Goal: Complete application form

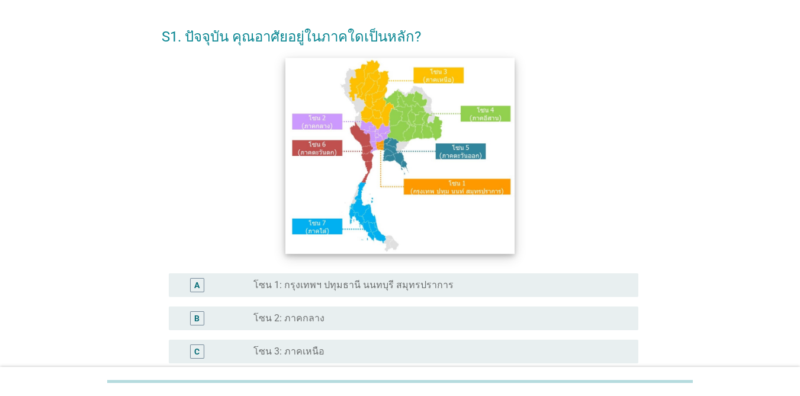
scroll to position [59, 0]
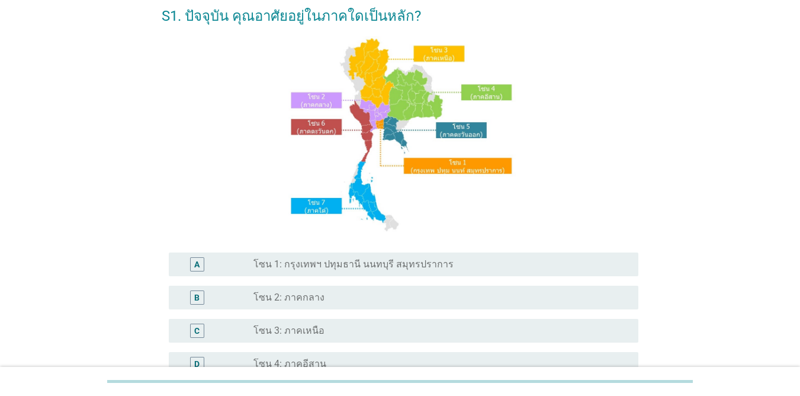
click at [380, 340] on div "C radio_button_unchecked โซน 3: ภาคเหนือ" at bounding box center [404, 331] width 470 height 24
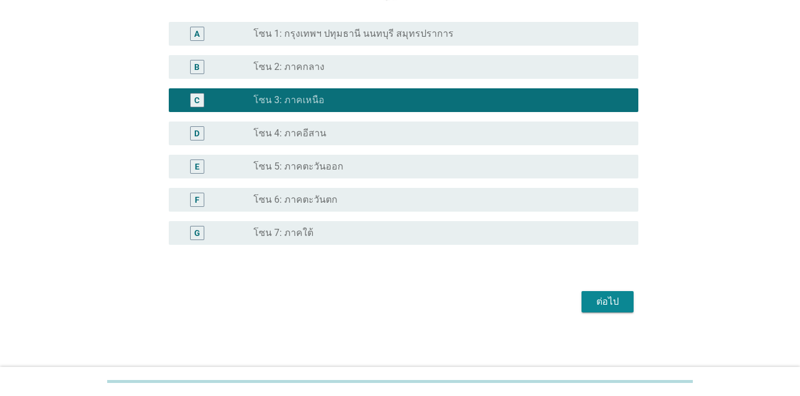
scroll to position [292, 0]
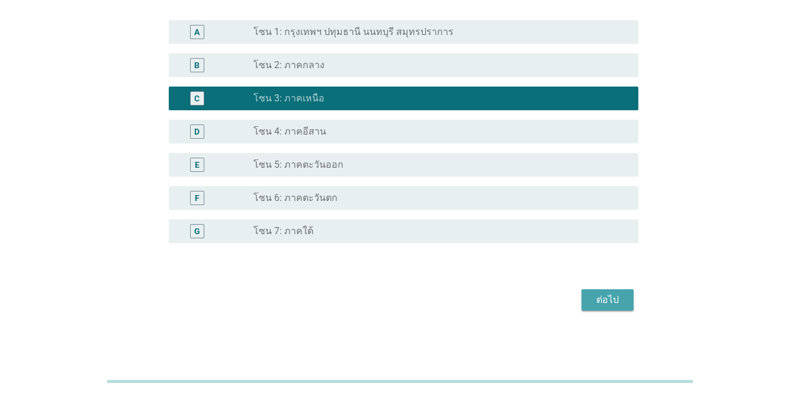
click at [629, 294] on button "ต่อไป" at bounding box center [608, 299] width 52 height 21
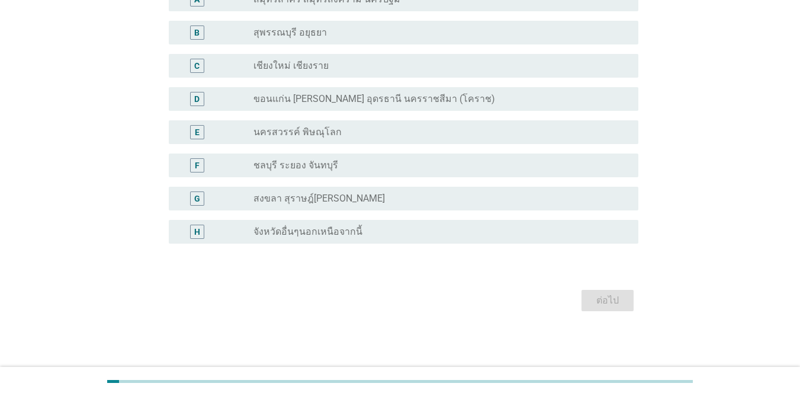
scroll to position [0, 0]
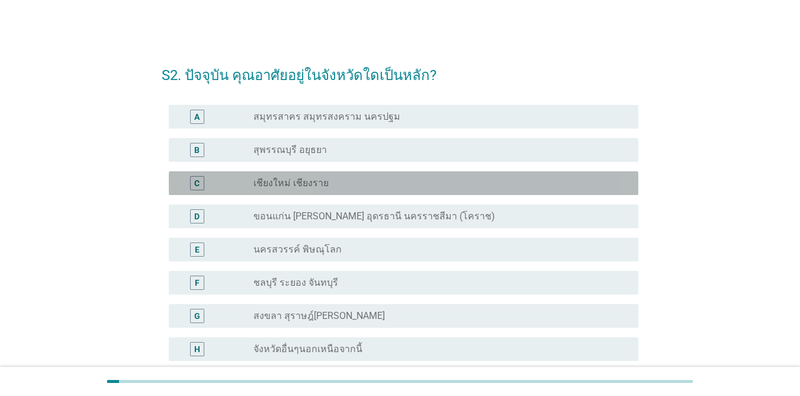
click at [325, 180] on div "radio_button_unchecked เชียงใหม่ เชียงราย" at bounding box center [437, 183] width 366 height 12
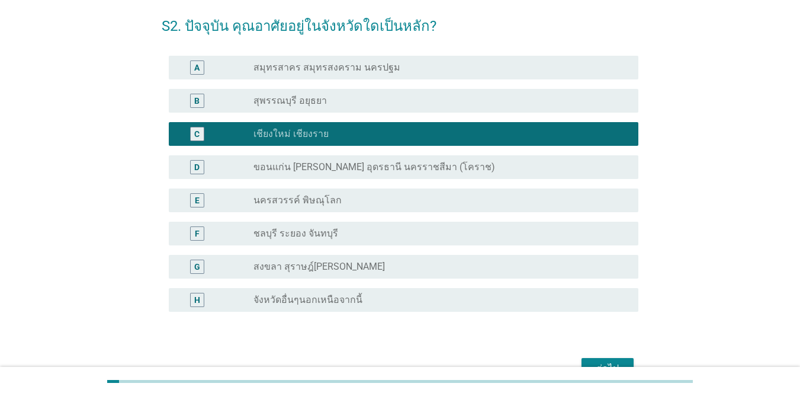
scroll to position [117, 0]
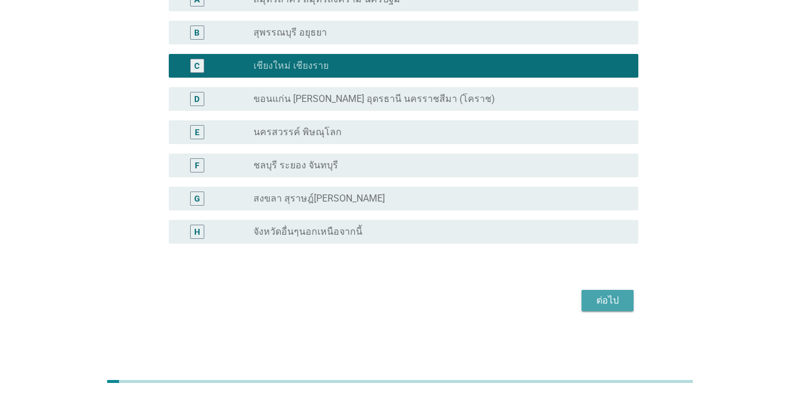
click at [616, 301] on div "ต่อไป" at bounding box center [607, 300] width 33 height 14
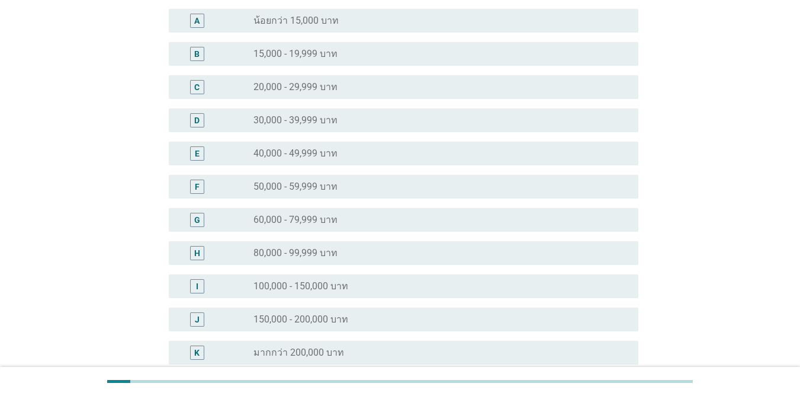
scroll to position [0, 0]
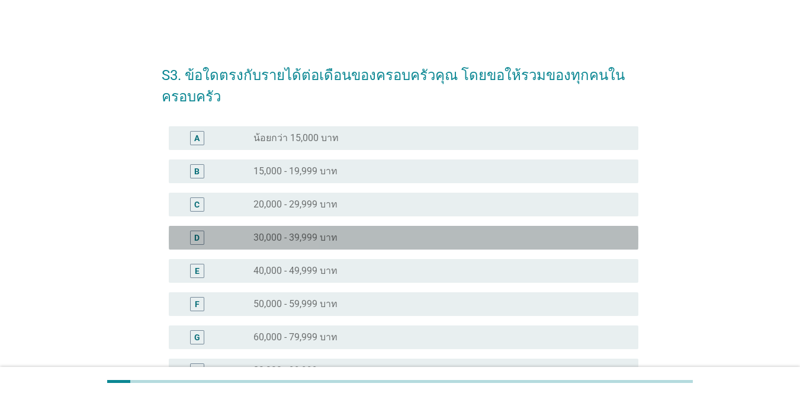
click at [316, 239] on label "30,000 - 39,999 บาท" at bounding box center [296, 238] width 84 height 12
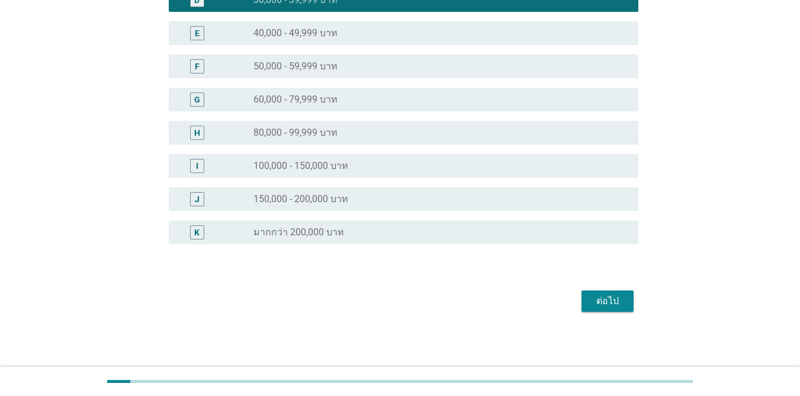
scroll to position [238, 0]
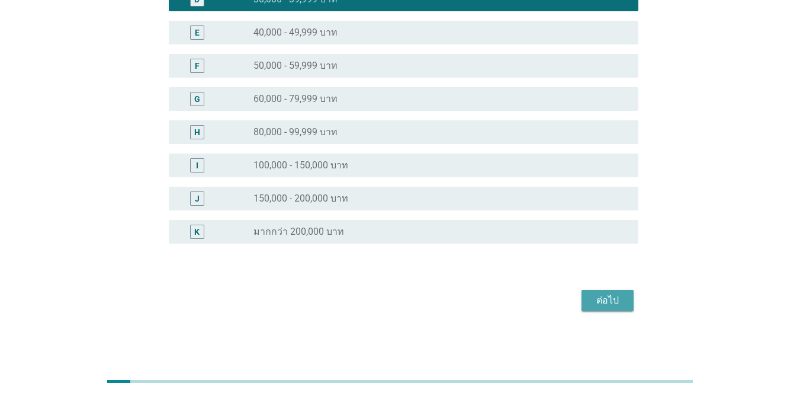
click at [621, 302] on div "ต่อไป" at bounding box center [607, 300] width 33 height 14
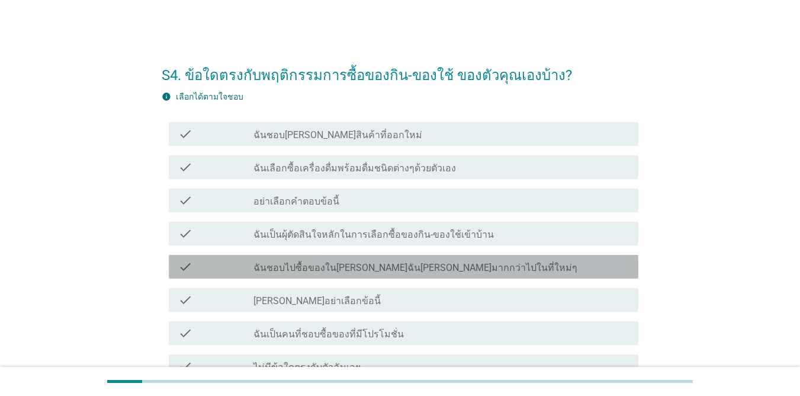
click at [377, 268] on label "ฉันชอบไปซื้อของใน[PERSON_NAME]ฉัน[PERSON_NAME]มากกว่าไปในที่ใหม่ๆ" at bounding box center [416, 268] width 324 height 12
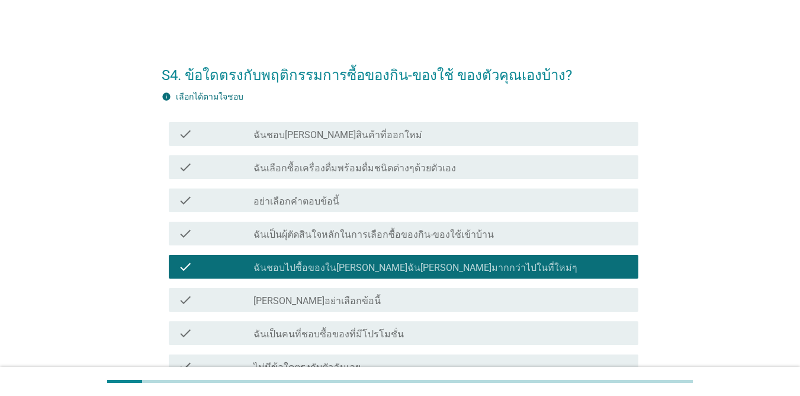
scroll to position [59, 0]
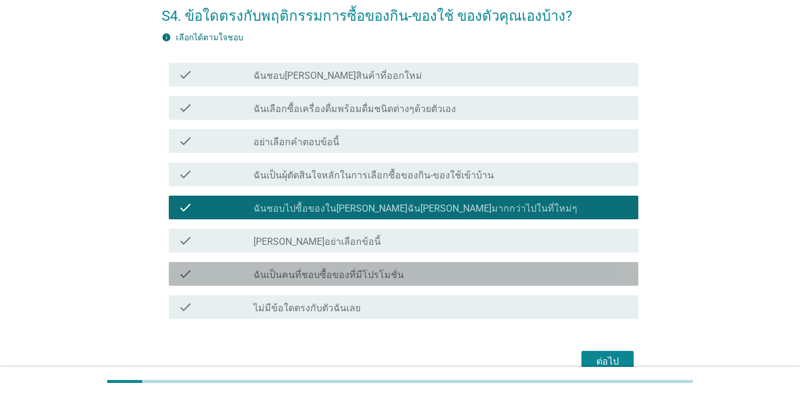
click at [367, 274] on label "ฉันเป็นคนที่ชอบซื้อของที่มีโปรโมชั่น" at bounding box center [329, 275] width 151 height 12
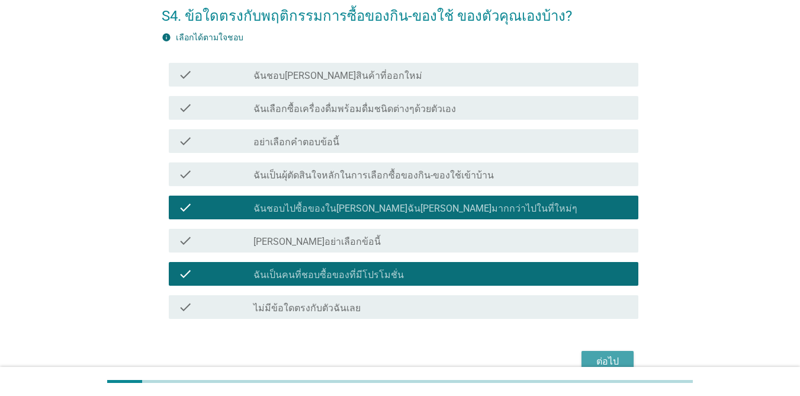
click at [593, 363] on div "ต่อไป" at bounding box center [607, 361] width 33 height 14
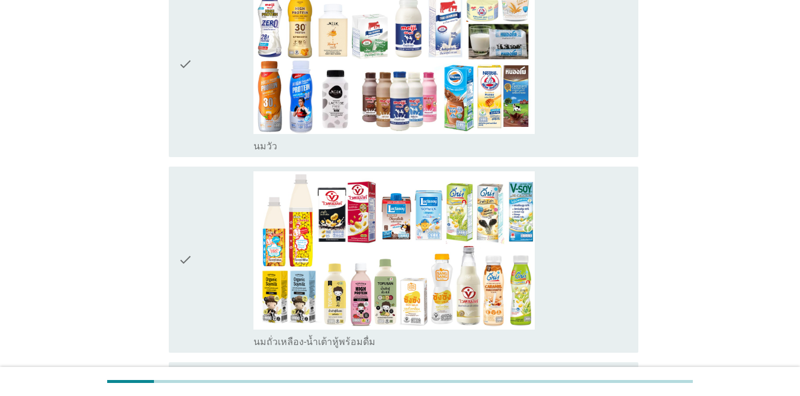
scroll to position [237, 0]
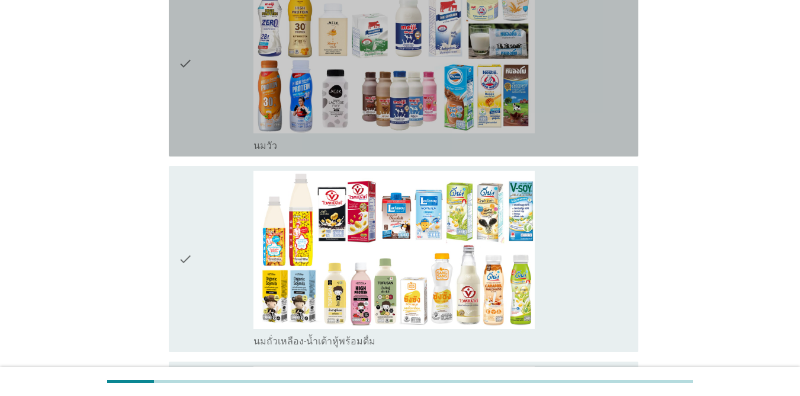
click at [218, 74] on div "check" at bounding box center [215, 63] width 75 height 177
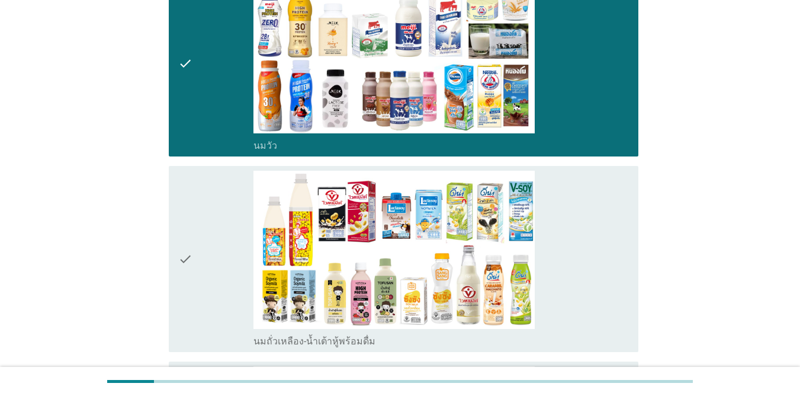
click at [211, 214] on div "check" at bounding box center [215, 259] width 75 height 177
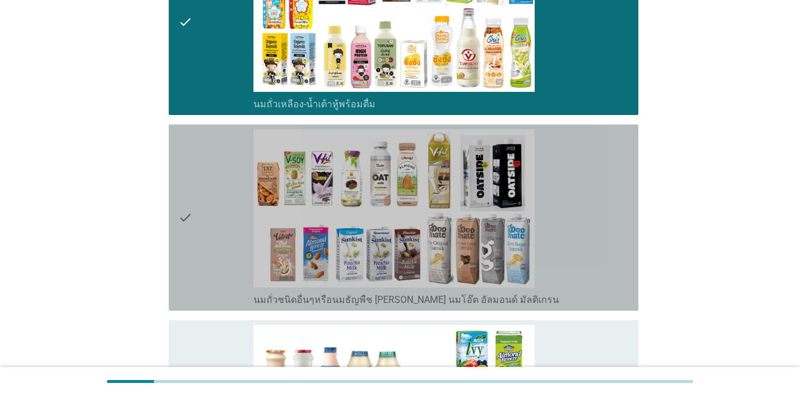
click at [211, 214] on div "check" at bounding box center [215, 217] width 75 height 177
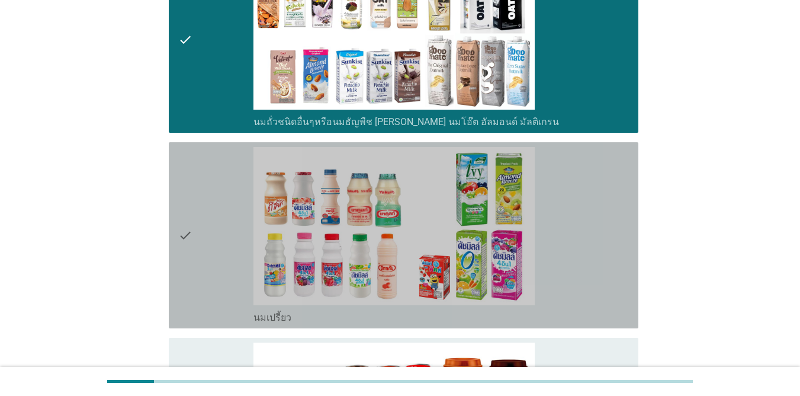
click at [211, 214] on div "check" at bounding box center [215, 235] width 75 height 177
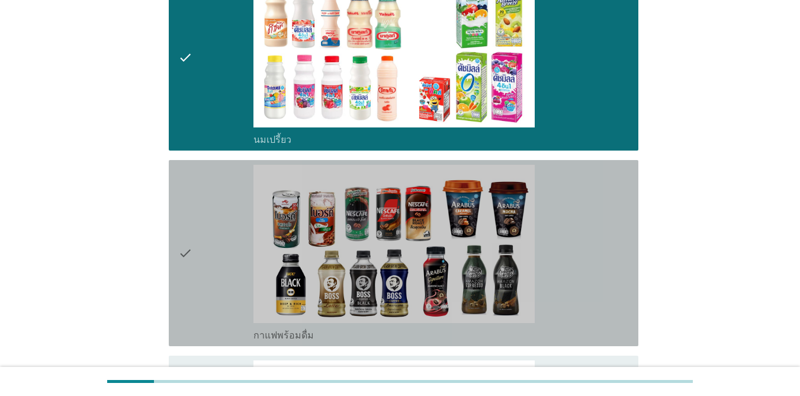
click at [211, 214] on div "check" at bounding box center [215, 253] width 75 height 177
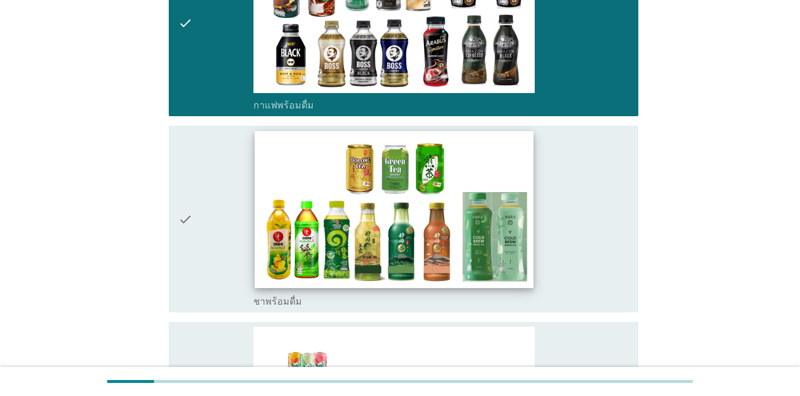
scroll to position [1067, 0]
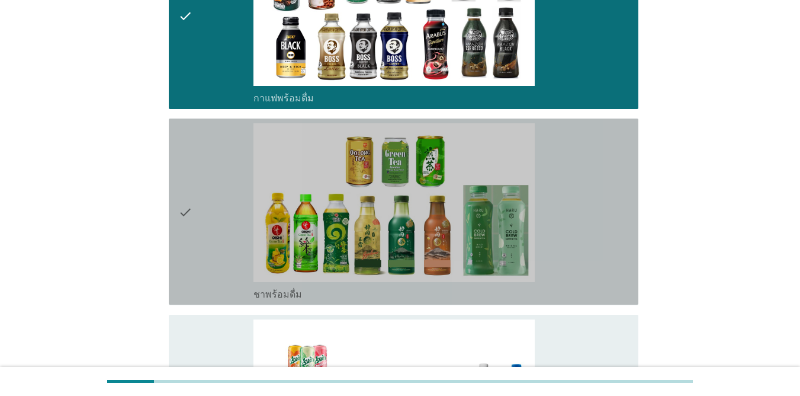
click at [185, 197] on icon "check" at bounding box center [185, 211] width 14 height 177
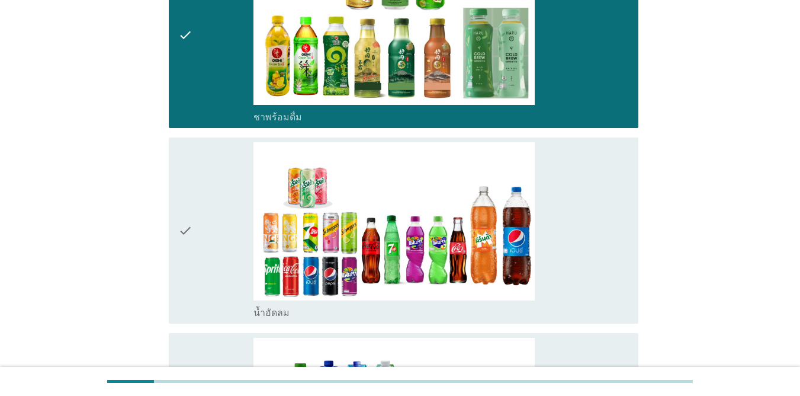
scroll to position [1244, 0]
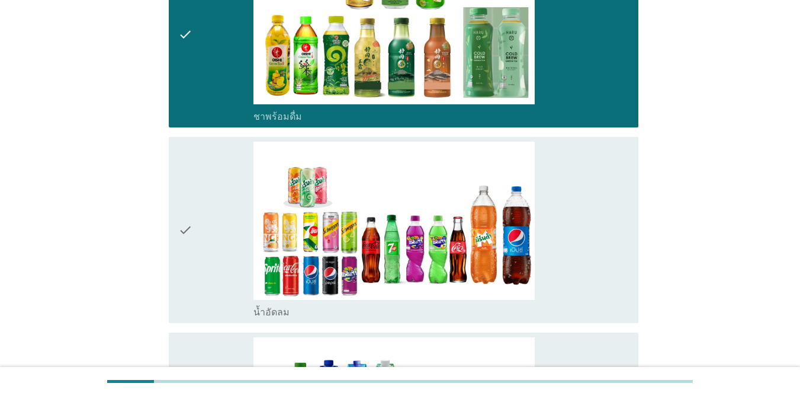
click at [194, 213] on div "check" at bounding box center [215, 230] width 75 height 177
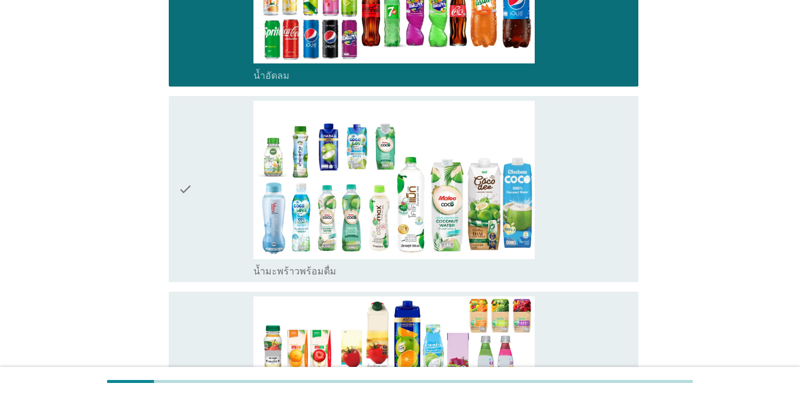
scroll to position [1481, 0]
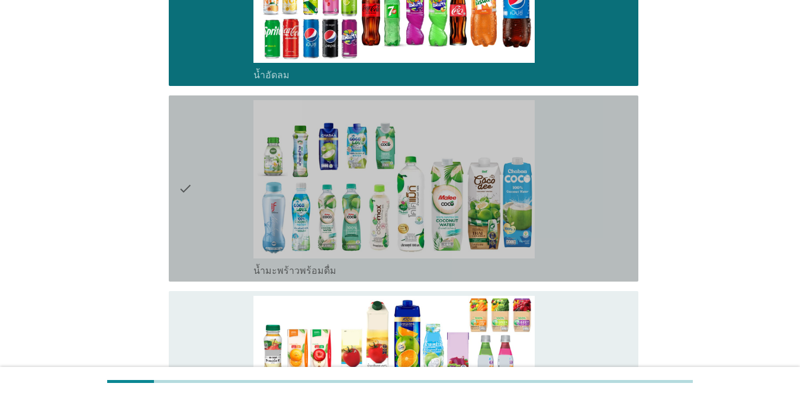
click at [213, 196] on div "check" at bounding box center [215, 188] width 75 height 177
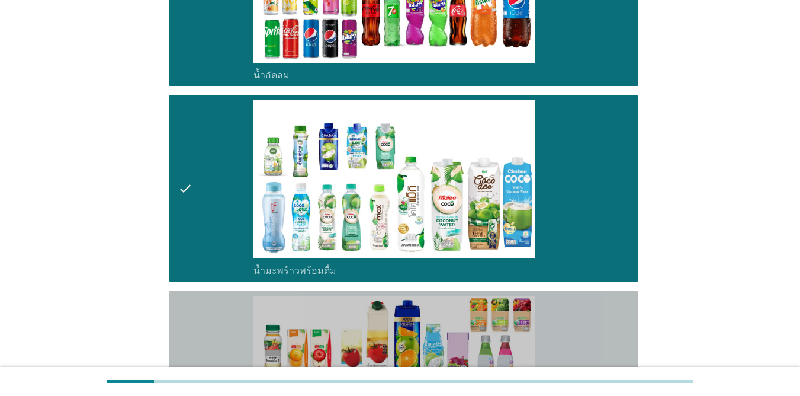
click at [232, 305] on div "check" at bounding box center [215, 384] width 75 height 177
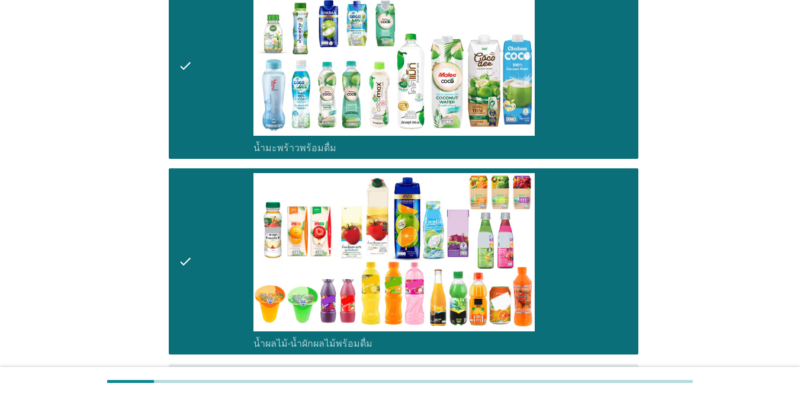
scroll to position [1896, 0]
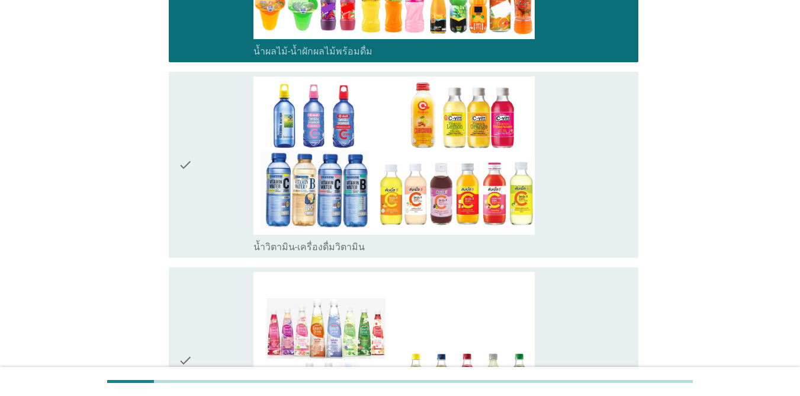
click at [214, 205] on div "check" at bounding box center [215, 164] width 75 height 177
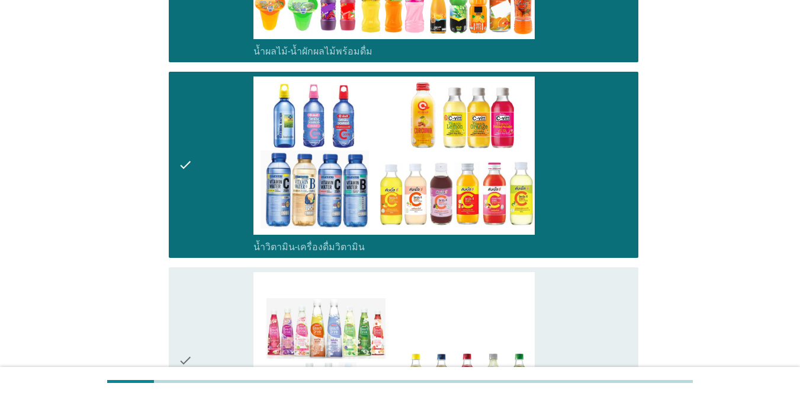
click at [222, 283] on div "check" at bounding box center [215, 360] width 75 height 177
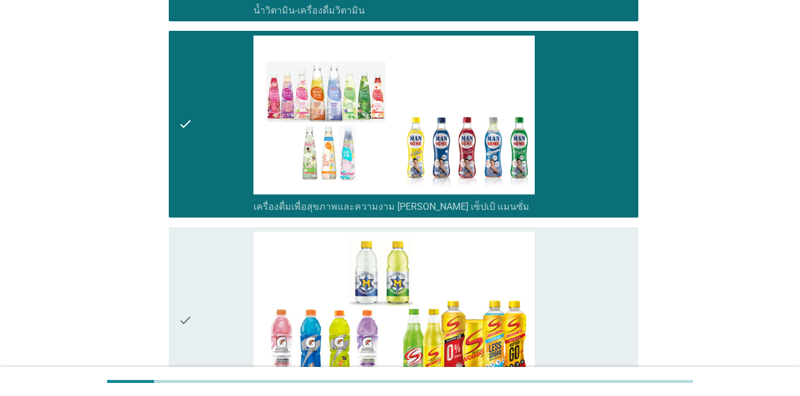
scroll to position [2133, 0]
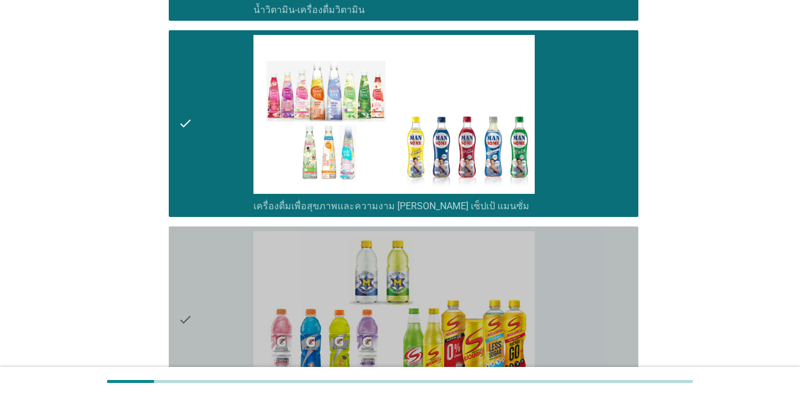
click at [230, 279] on div "check" at bounding box center [215, 319] width 75 height 177
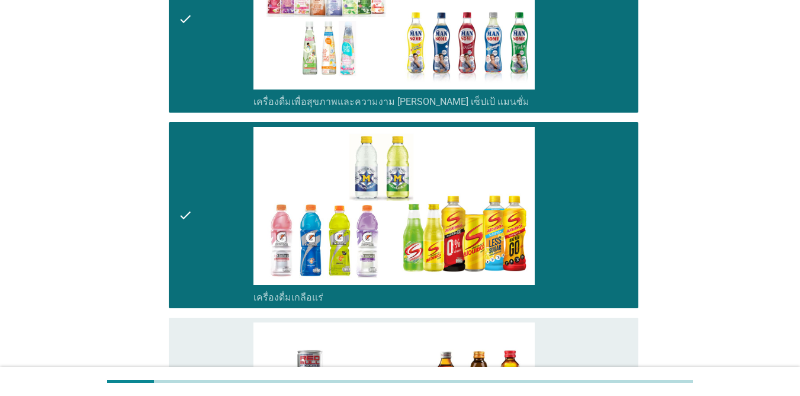
scroll to position [2489, 0]
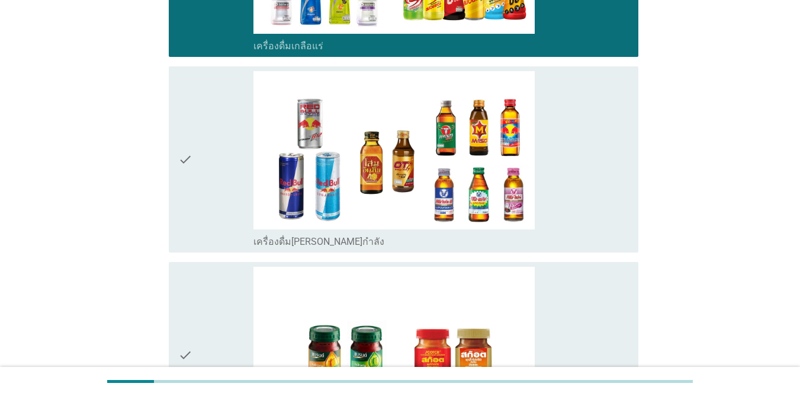
click at [225, 200] on div "check" at bounding box center [215, 159] width 75 height 177
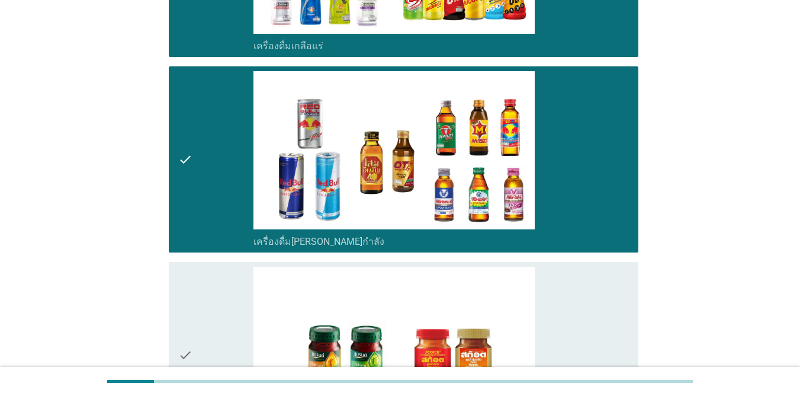
click at [233, 270] on div "check" at bounding box center [215, 355] width 75 height 177
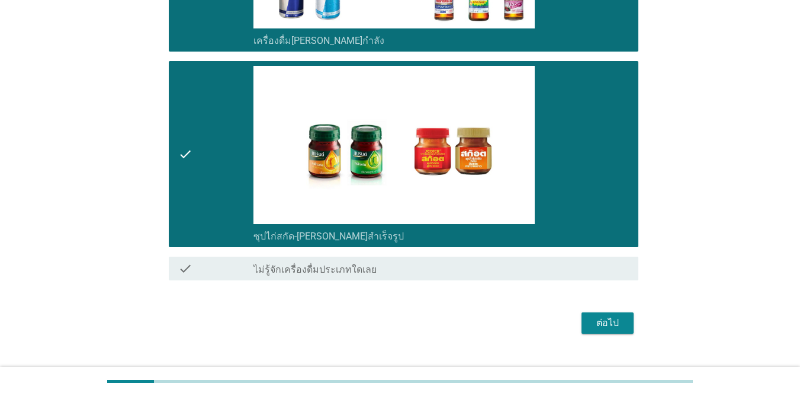
scroll to position [2691, 0]
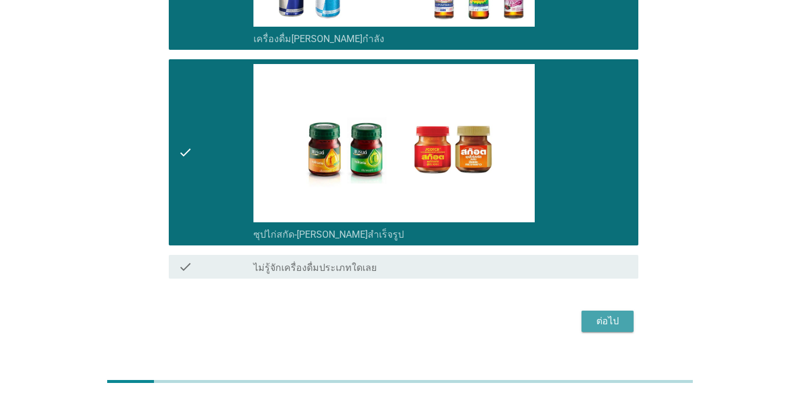
click at [595, 314] on div "ต่อไป" at bounding box center [607, 321] width 33 height 14
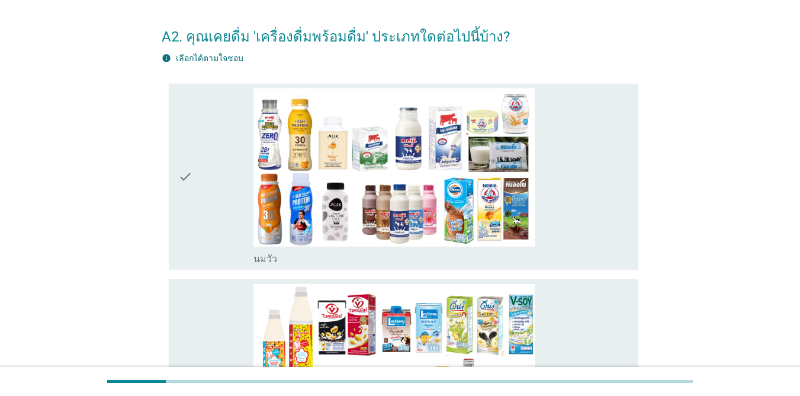
scroll to position [59, 0]
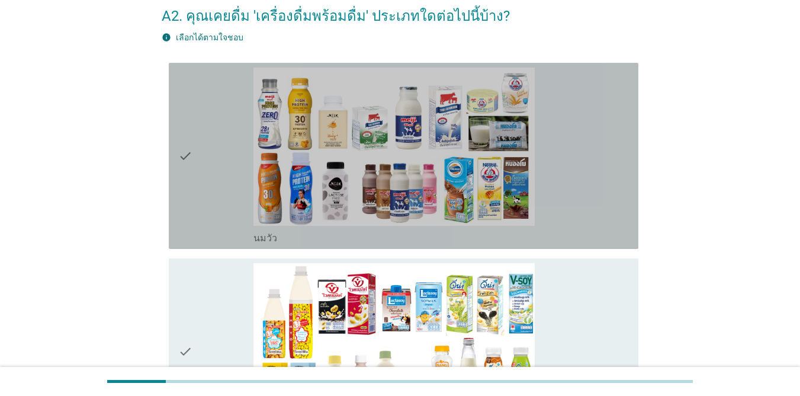
click at [191, 177] on icon "check" at bounding box center [185, 156] width 14 height 177
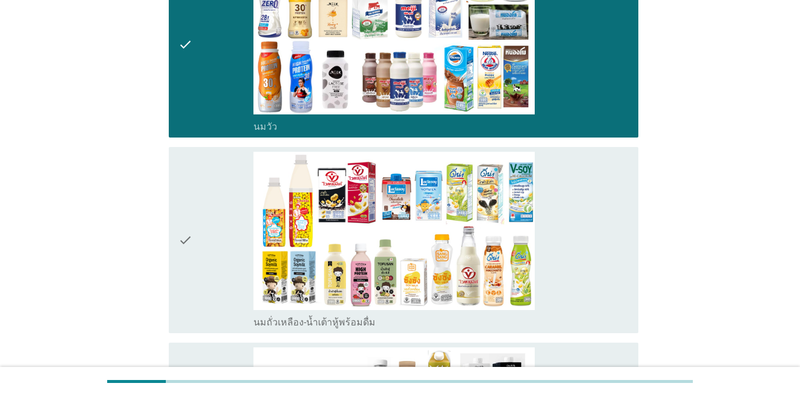
scroll to position [178, 0]
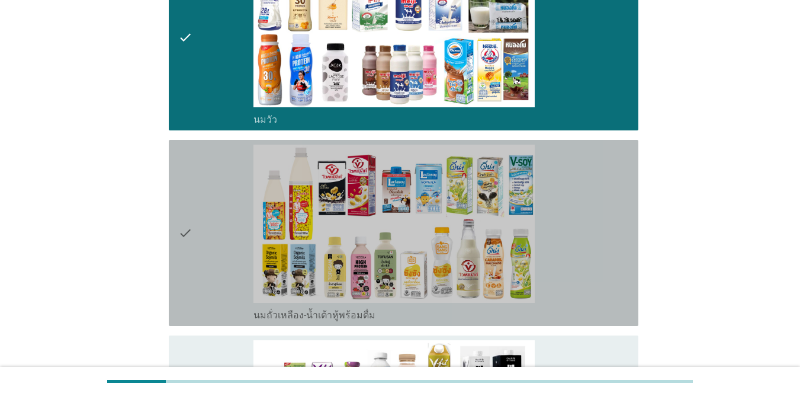
click at [191, 177] on icon "check" at bounding box center [185, 233] width 14 height 177
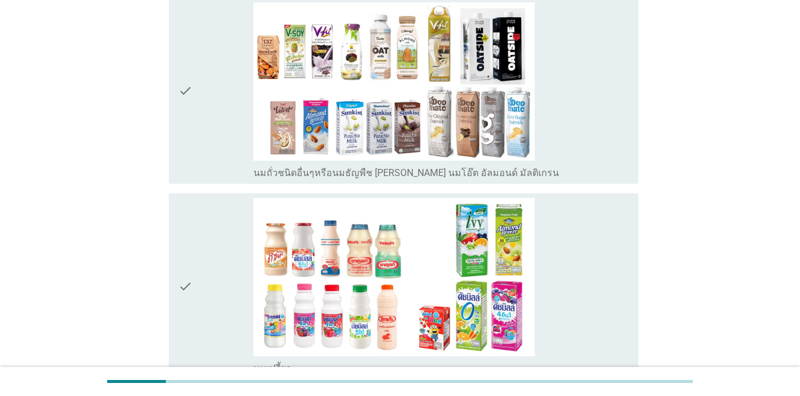
scroll to position [533, 0]
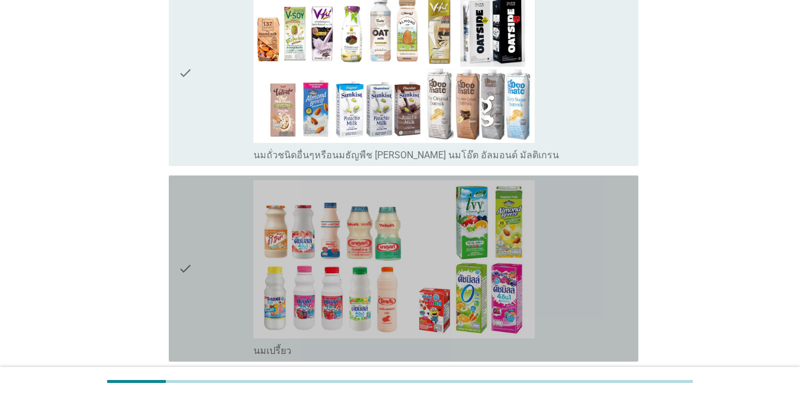
click at [191, 209] on icon "check" at bounding box center [185, 268] width 14 height 177
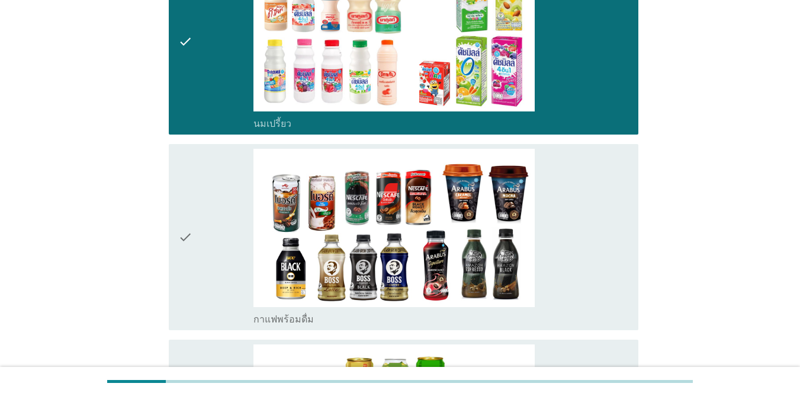
scroll to position [770, 0]
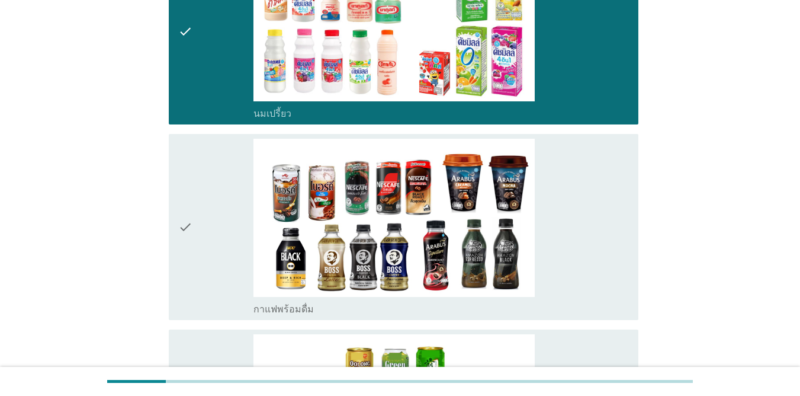
click at [191, 209] on icon "check" at bounding box center [185, 227] width 14 height 177
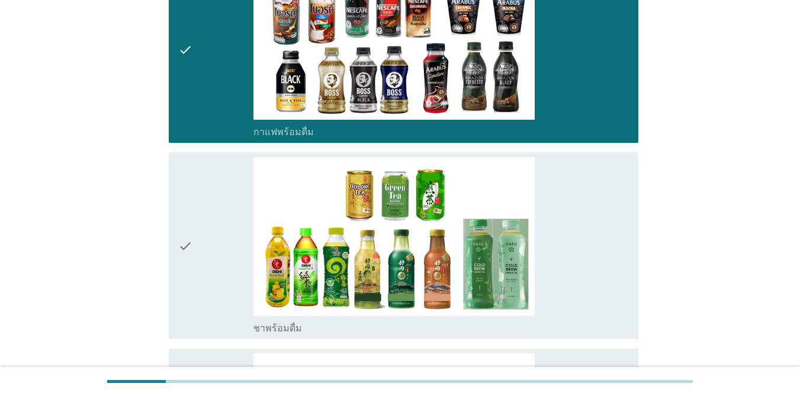
scroll to position [948, 0]
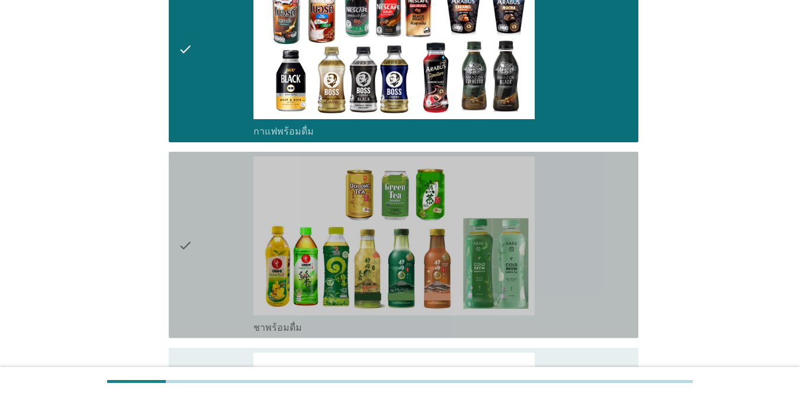
click at [191, 209] on icon "check" at bounding box center [185, 244] width 14 height 177
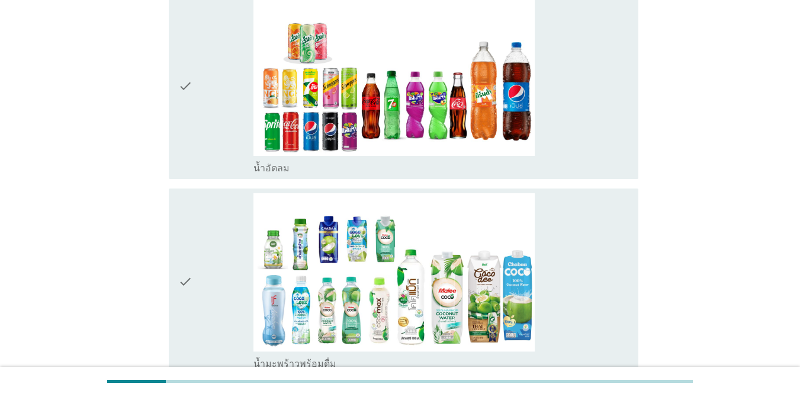
scroll to position [1304, 0]
click at [197, 138] on div "check" at bounding box center [215, 85] width 75 height 177
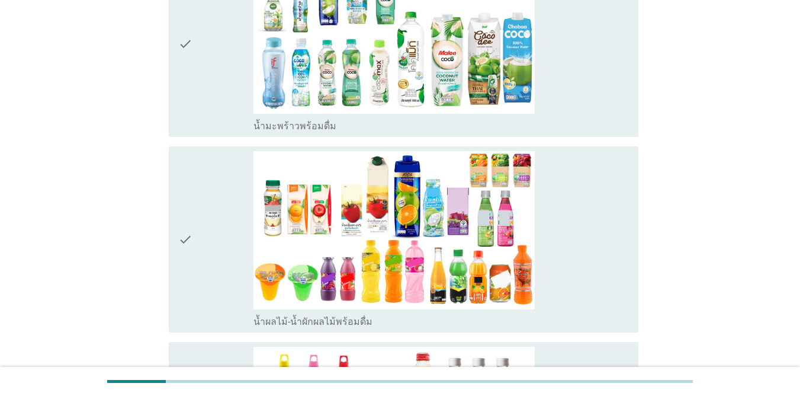
scroll to position [1600, 0]
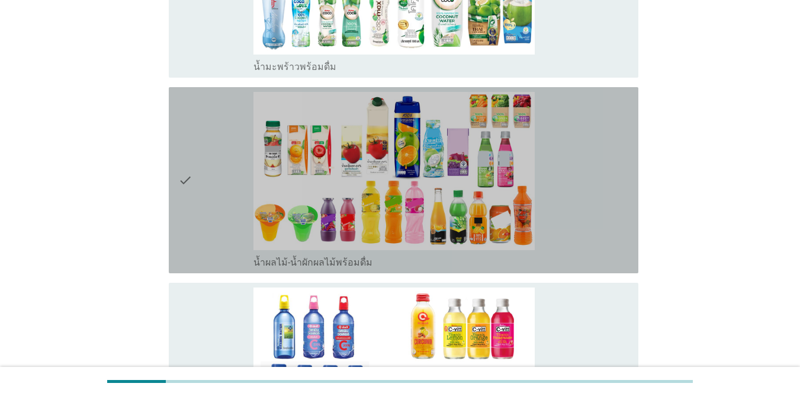
click at [203, 221] on div "check" at bounding box center [215, 180] width 75 height 177
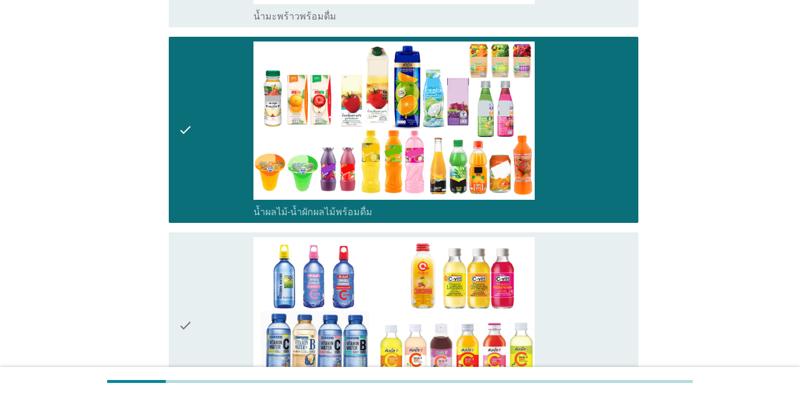
scroll to position [1778, 0]
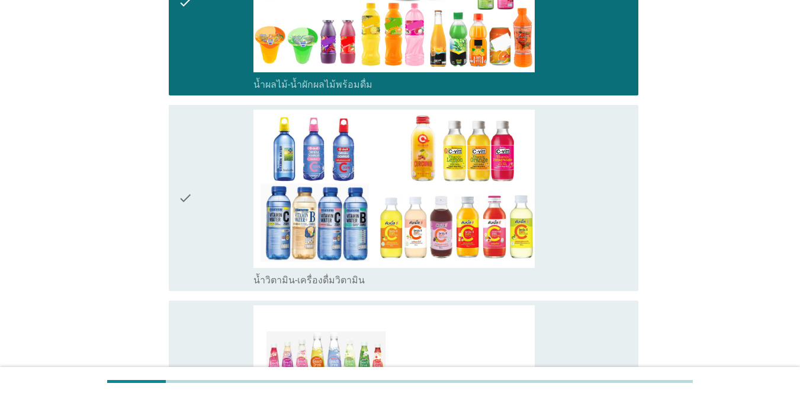
click at [203, 221] on div "check" at bounding box center [215, 198] width 75 height 177
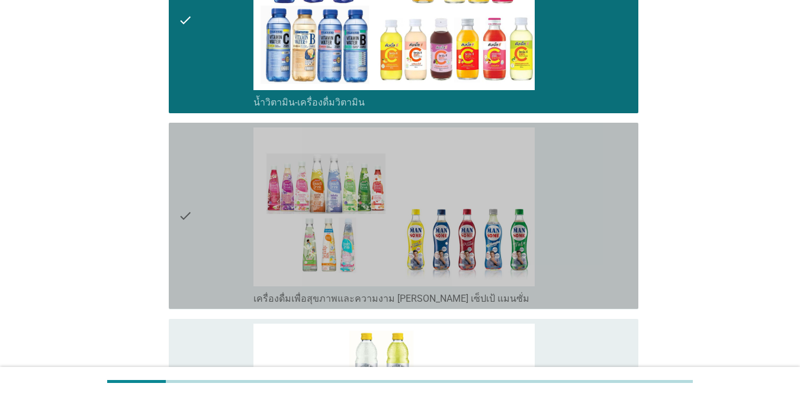
click at [203, 221] on div "check" at bounding box center [215, 215] width 75 height 177
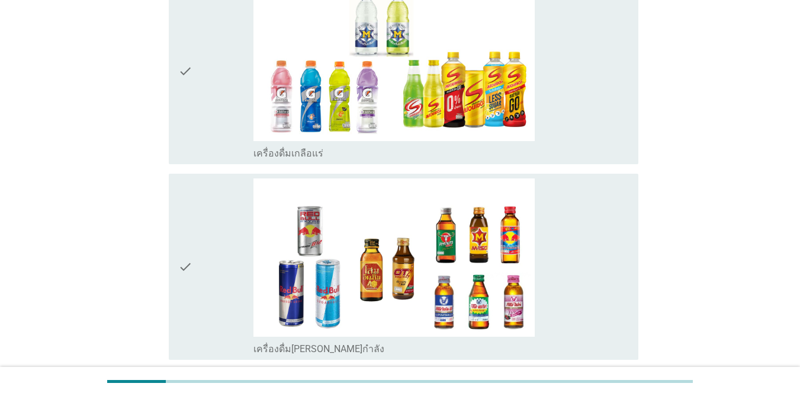
scroll to position [2311, 0]
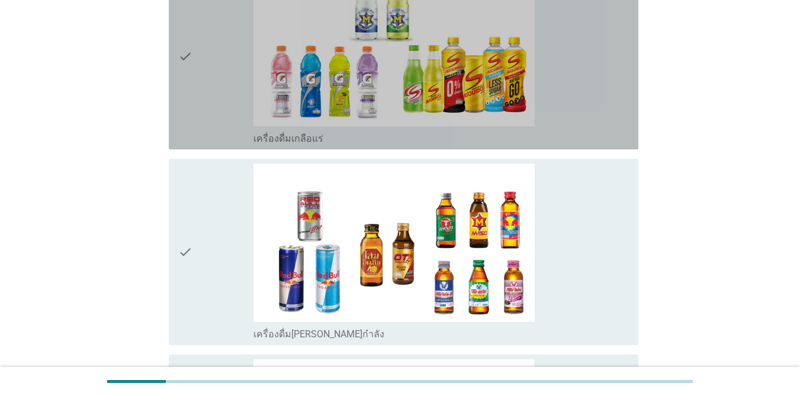
click at [203, 123] on div "check" at bounding box center [215, 56] width 75 height 177
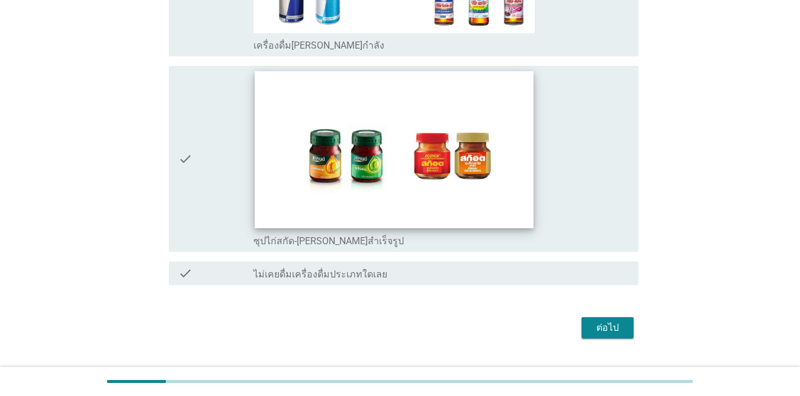
scroll to position [2627, 0]
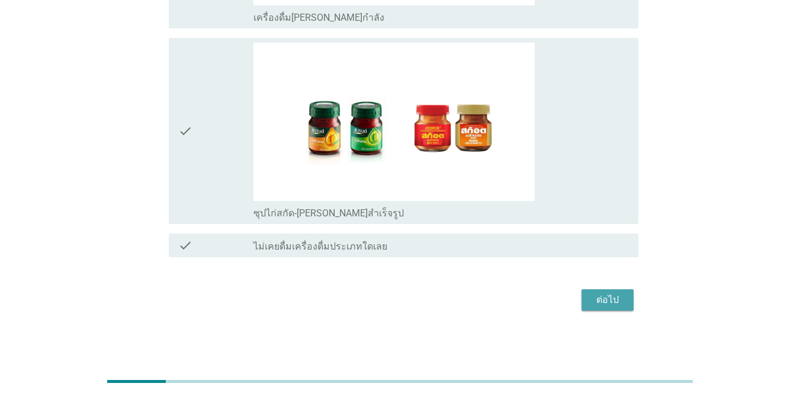
click at [613, 303] on div "ต่อไป" at bounding box center [607, 300] width 33 height 14
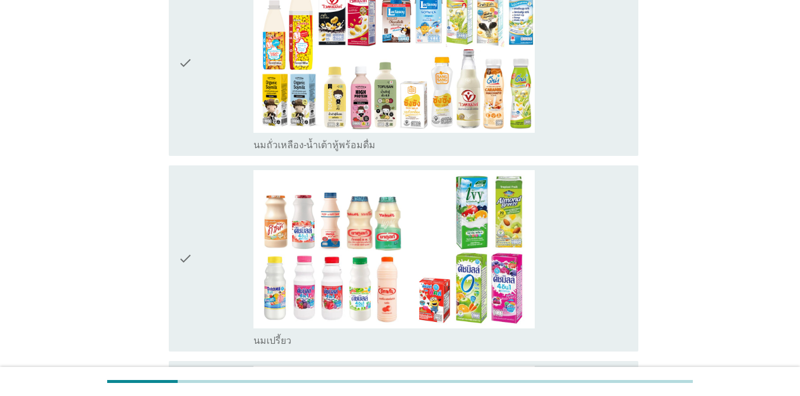
scroll to position [356, 0]
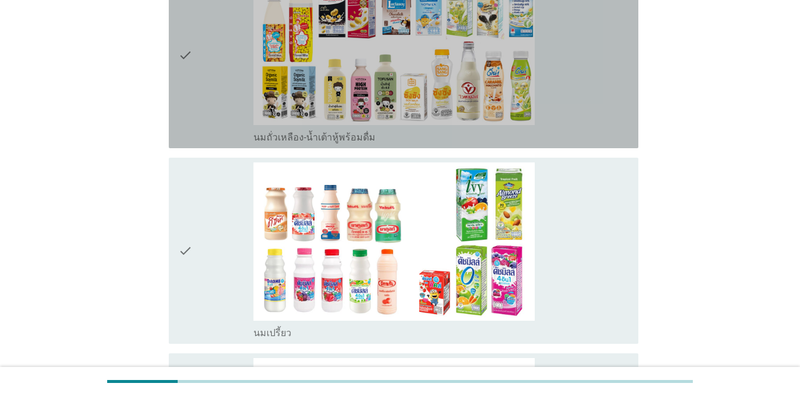
click at [187, 81] on icon "check" at bounding box center [185, 55] width 14 height 177
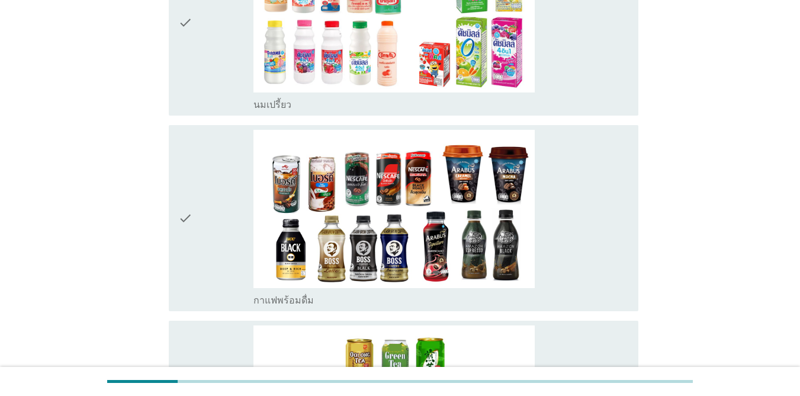
scroll to position [593, 0]
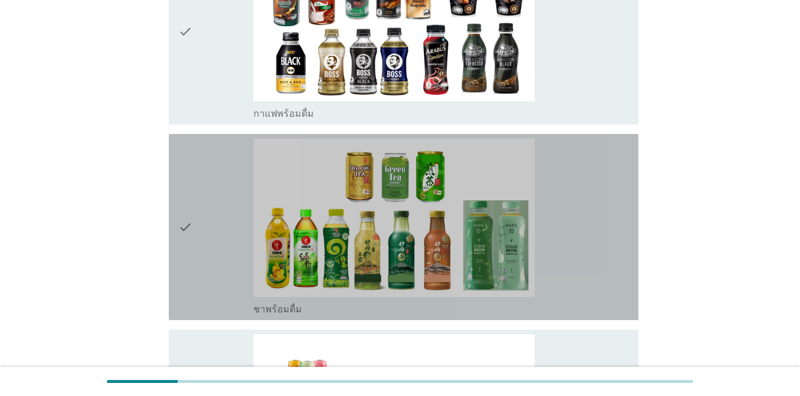
click at [214, 177] on div "check" at bounding box center [215, 227] width 75 height 177
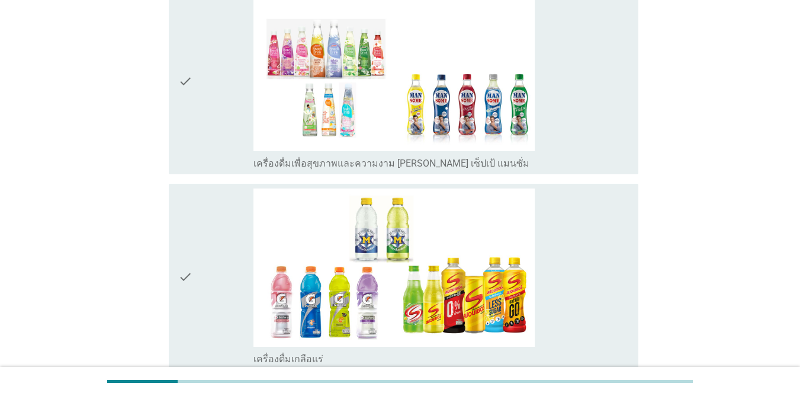
scroll to position [1778, 0]
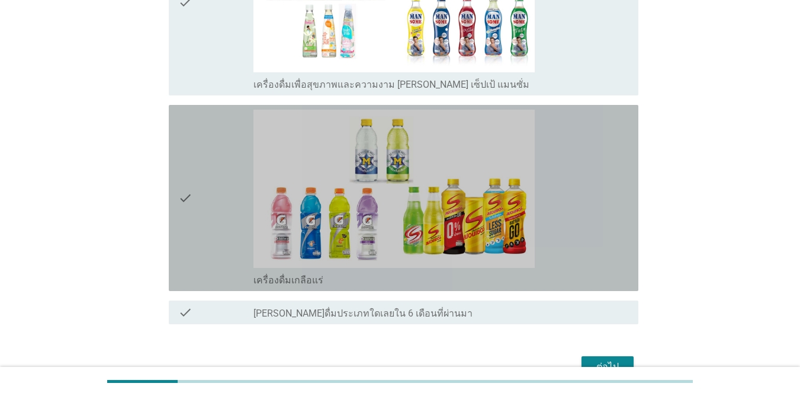
click at [214, 177] on div "check" at bounding box center [215, 198] width 75 height 177
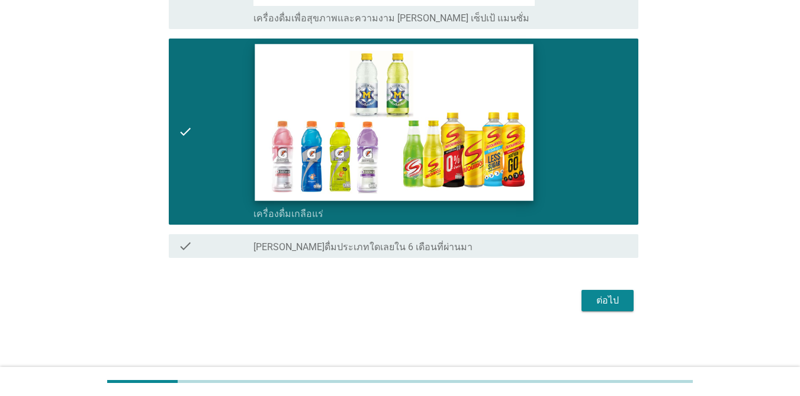
scroll to position [1845, 0]
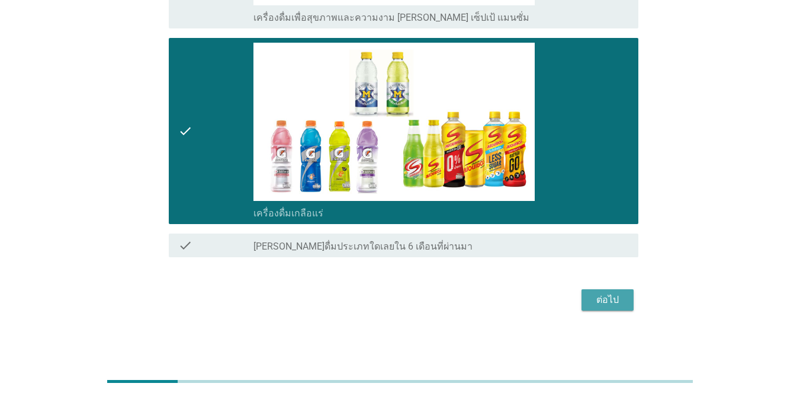
click at [597, 300] on div "ต่อไป" at bounding box center [607, 300] width 33 height 14
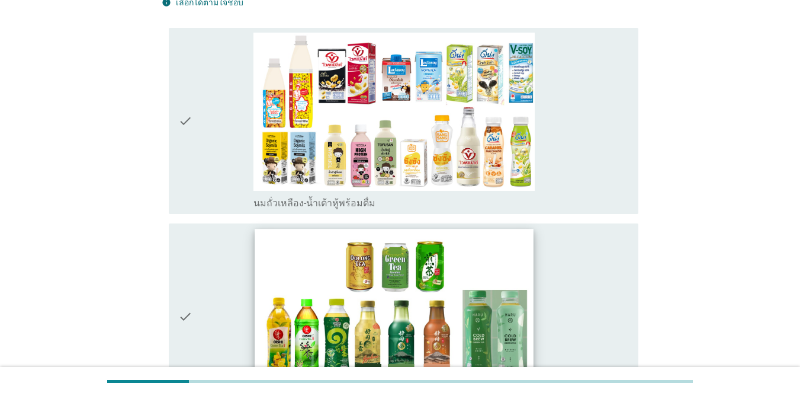
scroll to position [119, 0]
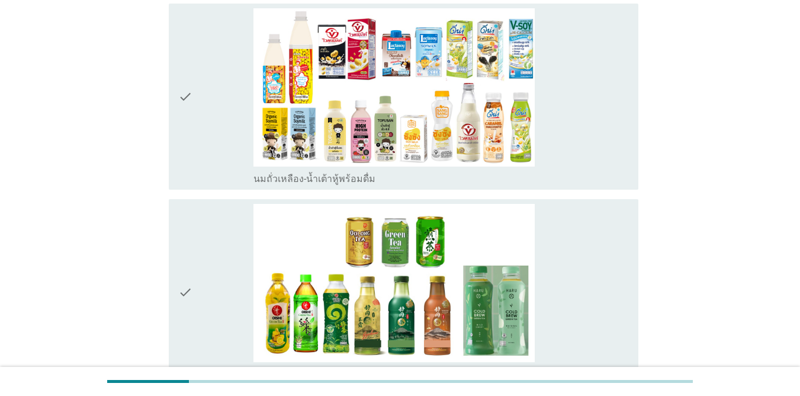
click at [207, 132] on div "check" at bounding box center [215, 96] width 75 height 177
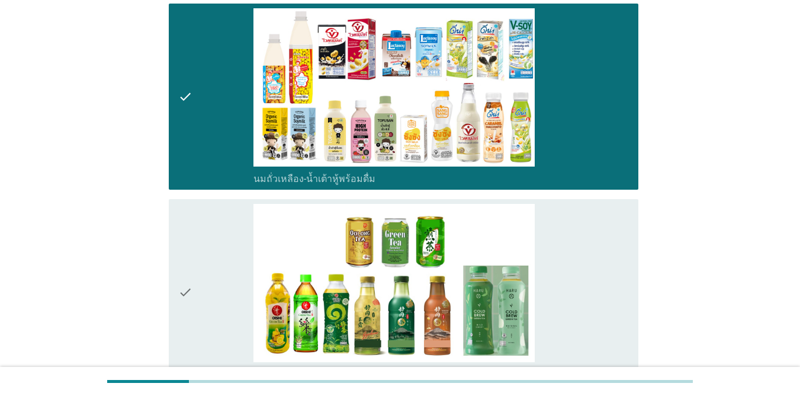
click at [211, 248] on div "check" at bounding box center [215, 292] width 75 height 177
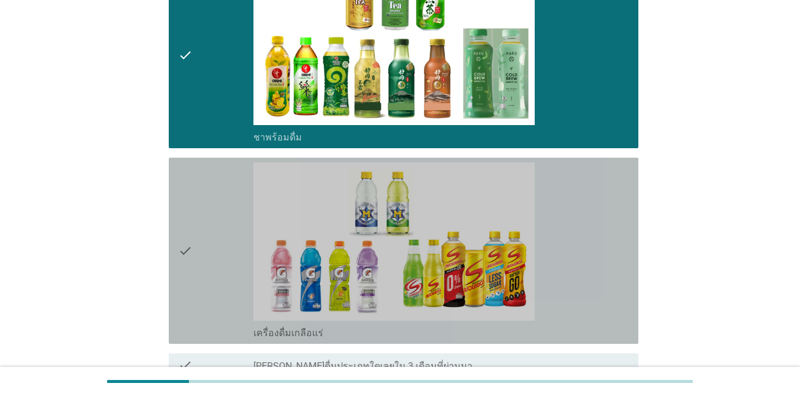
click at [211, 248] on div "check" at bounding box center [215, 250] width 75 height 177
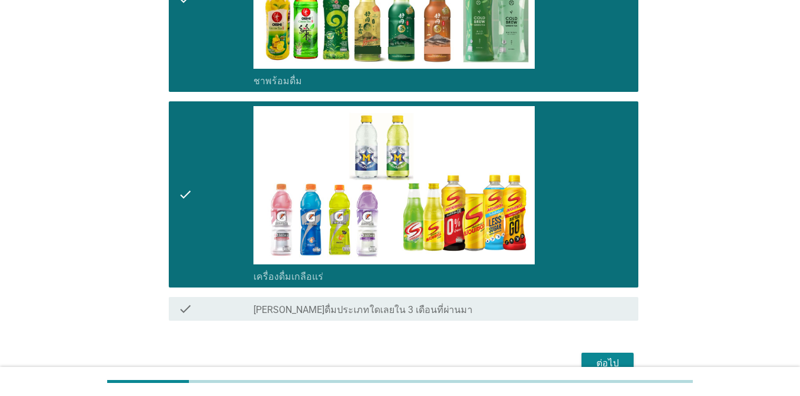
scroll to position [475, 0]
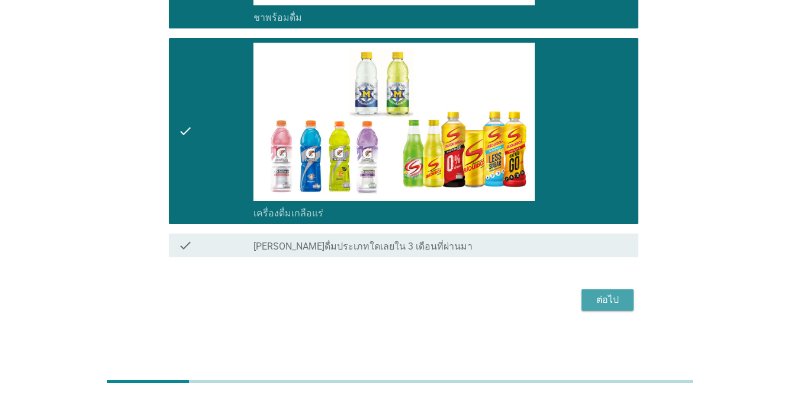
click at [619, 299] on div "ต่อไป" at bounding box center [607, 300] width 33 height 14
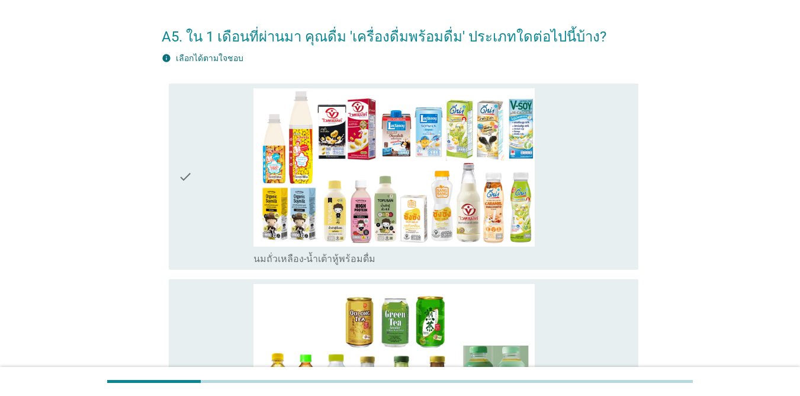
scroll to position [59, 0]
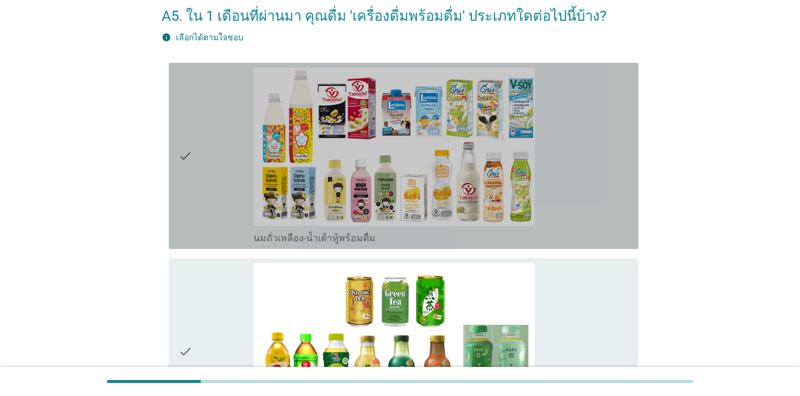
click at [188, 192] on icon "check" at bounding box center [185, 156] width 14 height 177
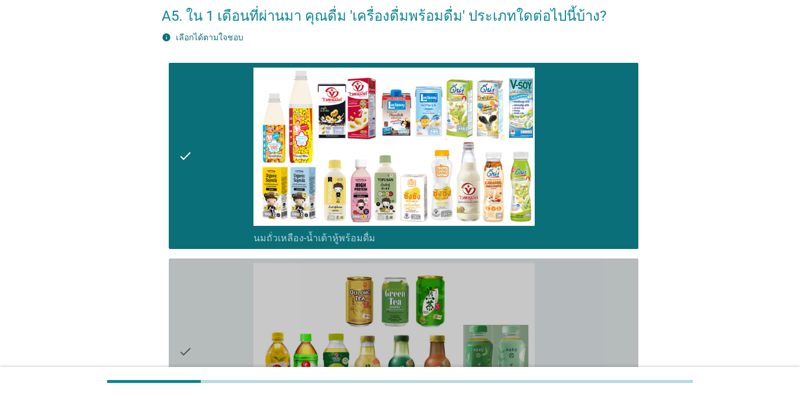
click at [197, 287] on div "check" at bounding box center [215, 351] width 75 height 177
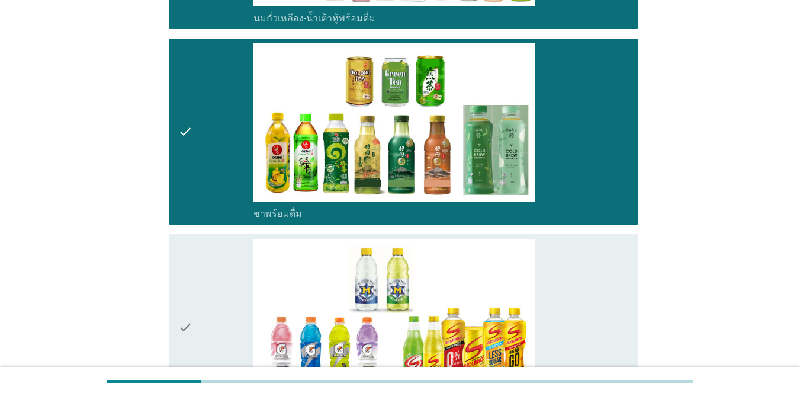
scroll to position [296, 0]
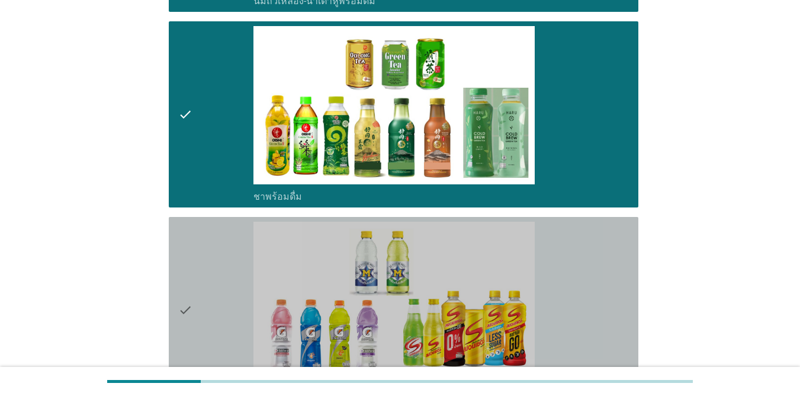
click at [197, 287] on div "check" at bounding box center [215, 310] width 75 height 177
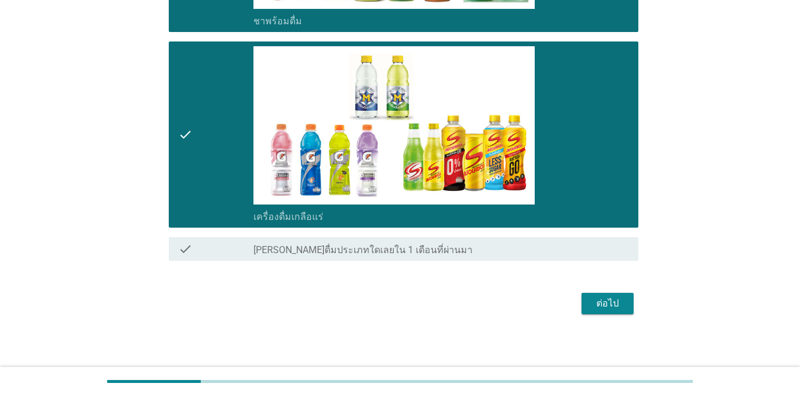
scroll to position [475, 0]
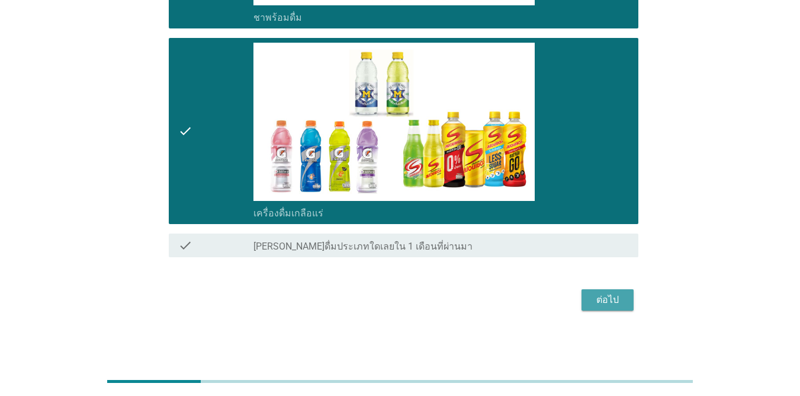
click at [591, 294] on div "ต่อไป" at bounding box center [607, 300] width 33 height 14
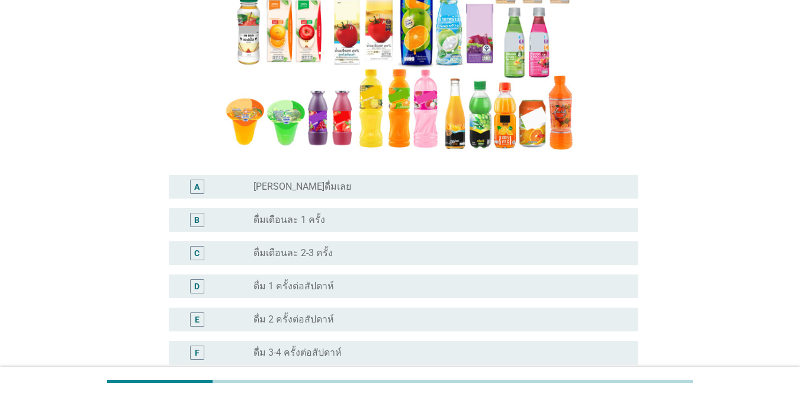
scroll to position [237, 0]
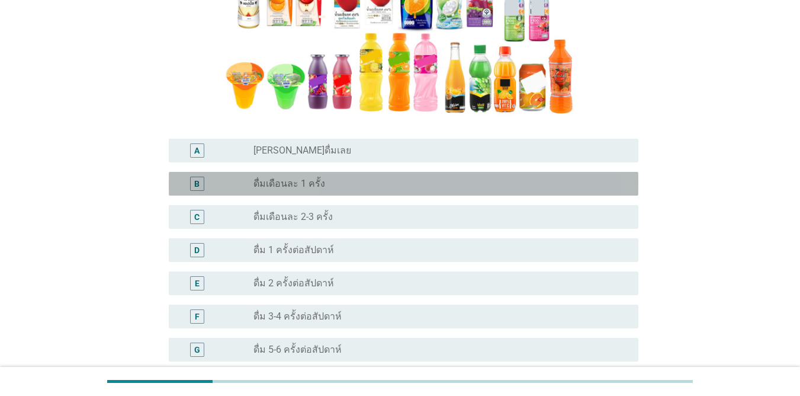
click at [325, 185] on div "radio_button_unchecked ดื่มเดือนละ 1 ครั้ง" at bounding box center [437, 184] width 366 height 12
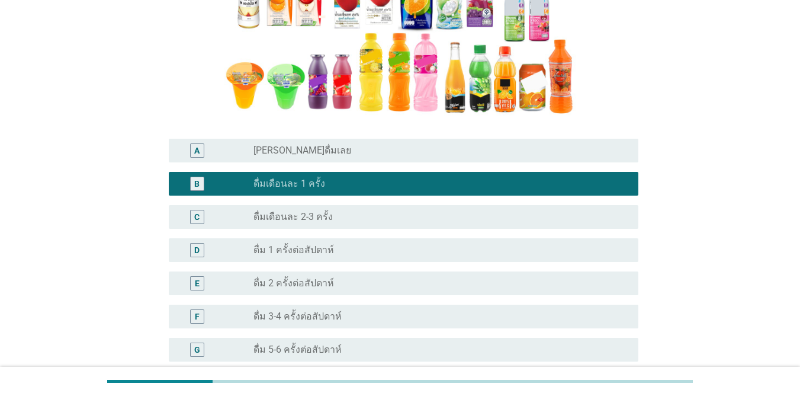
click at [325, 185] on div "radio_button_checked ดื่มเดือนละ 1 ครั้ง" at bounding box center [437, 184] width 366 height 12
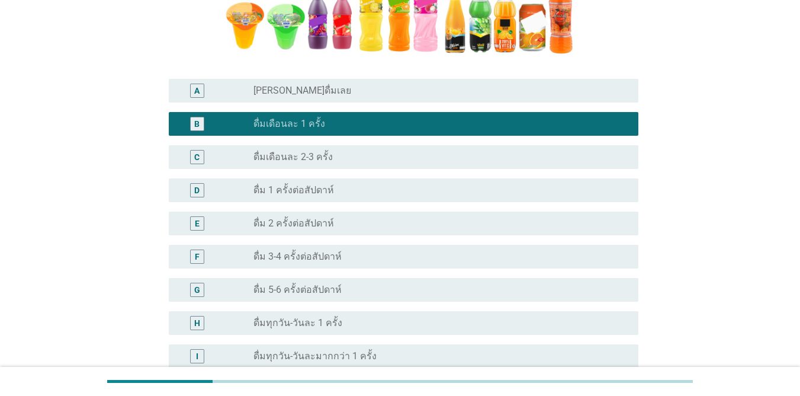
scroll to position [296, 0]
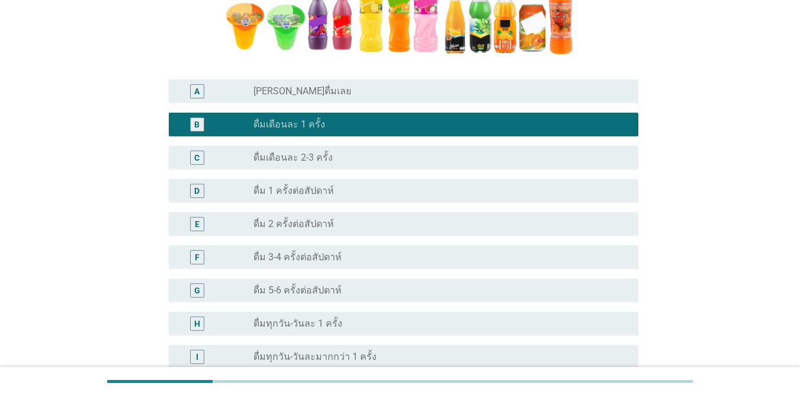
click at [747, 99] on div "A6. จากภาพตัวอย่างน้ำผลไม้-น้ำผักผลไม้พร้อมดื่มด้านล่างนี้ ข้อใดตรงกับการดื่มน้…" at bounding box center [400, 98] width 744 height 703
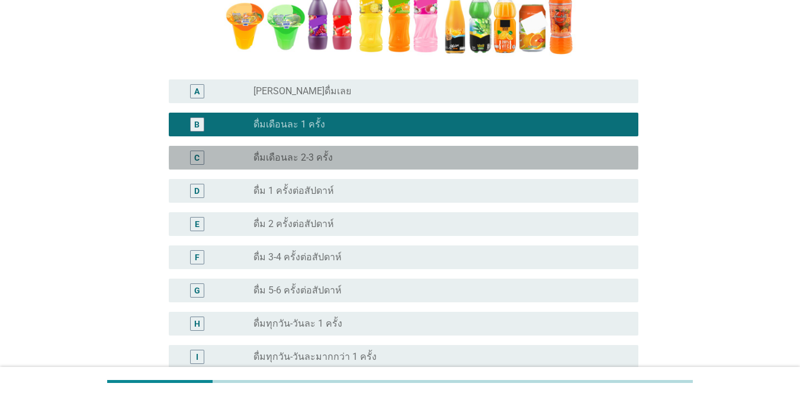
click at [422, 161] on div "radio_button_unchecked ดื่มเดือนละ 2-3 ครั้ง" at bounding box center [437, 158] width 366 height 12
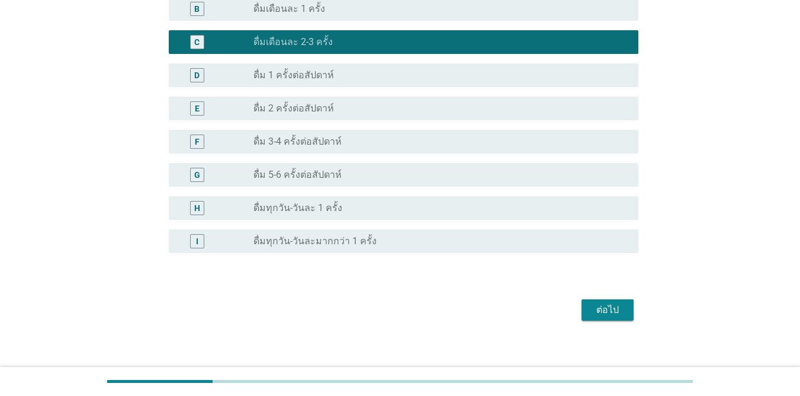
scroll to position [422, 0]
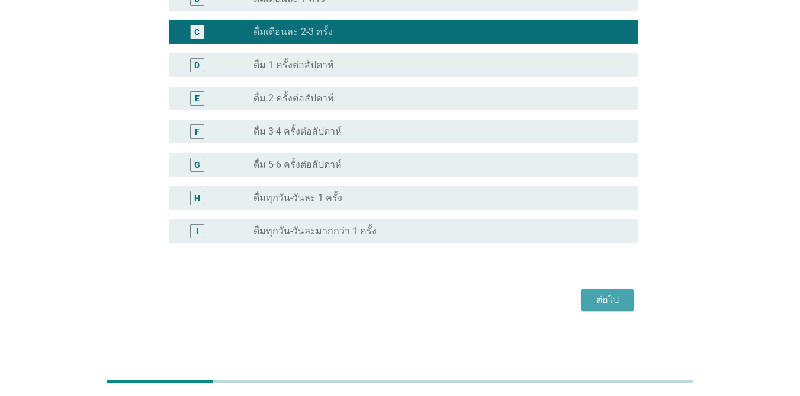
click at [605, 310] on button "ต่อไป" at bounding box center [608, 299] width 52 height 21
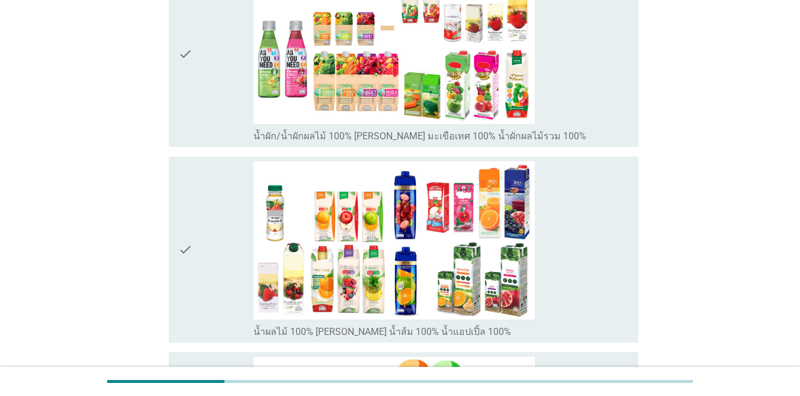
scroll to position [237, 0]
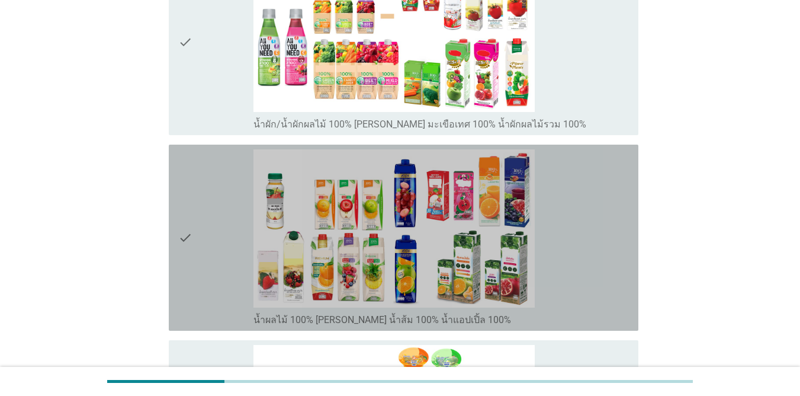
click at [214, 254] on div "check" at bounding box center [215, 237] width 75 height 177
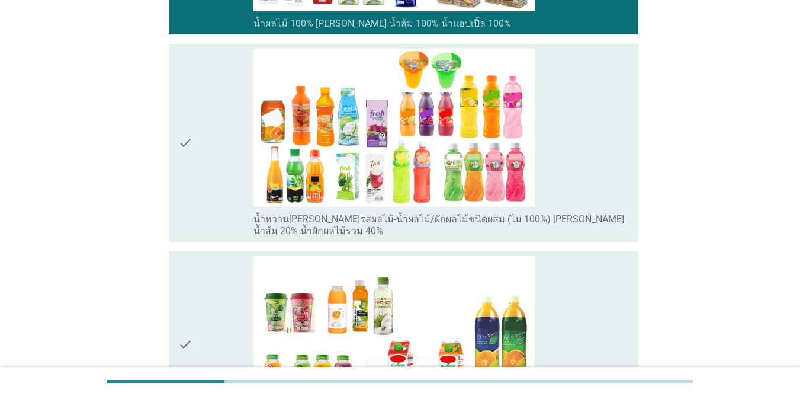
click at [213, 254] on div "check check_box_outline_blank น้ำผลไม้/น้ำผักพาสเจอ[PERSON_NAME] (ต้องแช่เย็นตล…" at bounding box center [404, 344] width 470 height 186
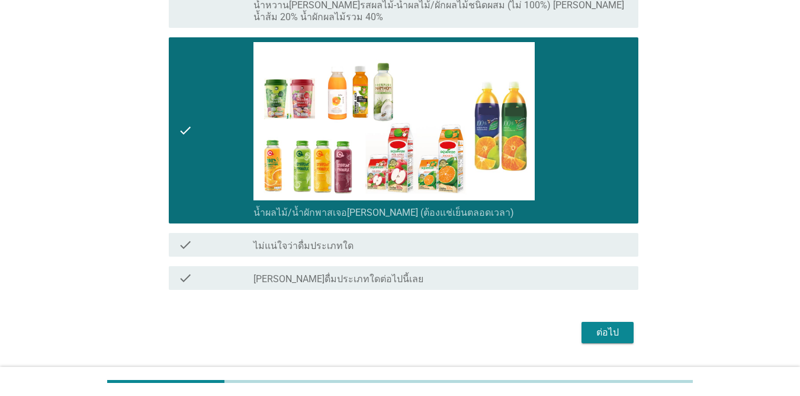
scroll to position [780, 0]
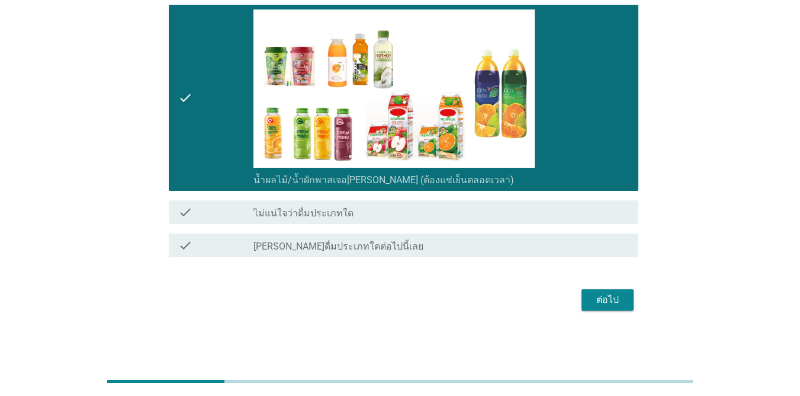
click at [604, 300] on div "ต่อไป" at bounding box center [607, 300] width 33 height 14
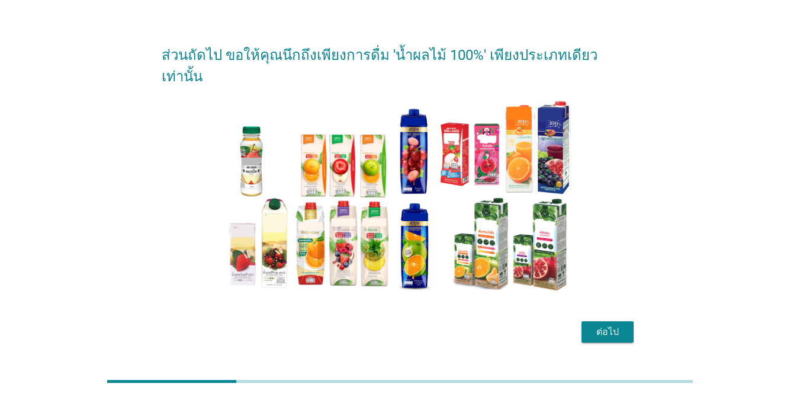
scroll to position [31, 0]
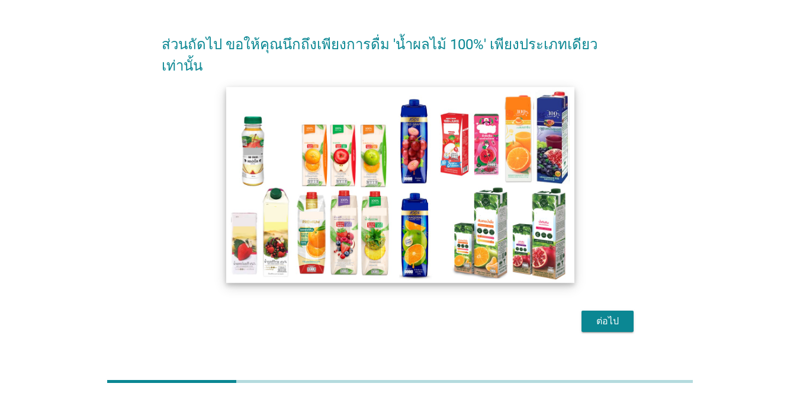
click at [336, 177] on img at bounding box center [400, 185] width 348 height 196
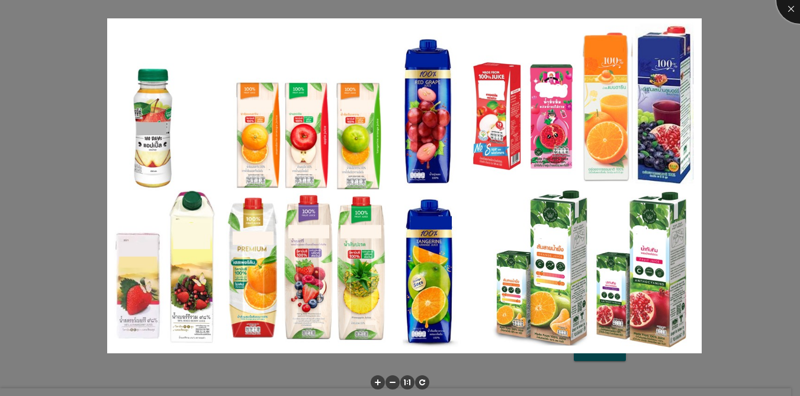
click at [792, 7] on div at bounding box center [800, -1] width 47 height 47
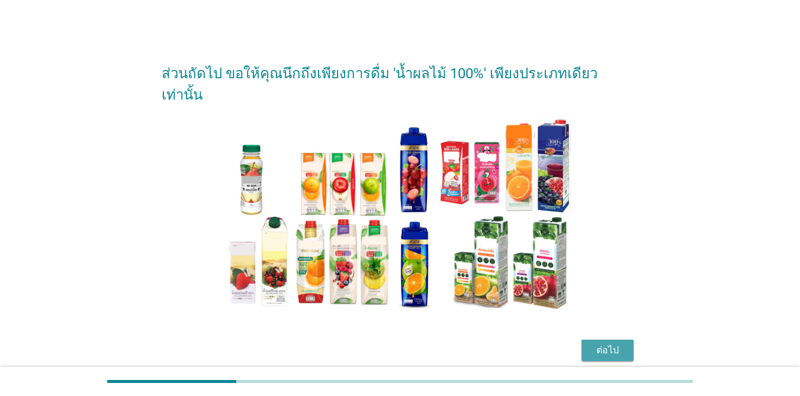
click at [607, 343] on div "ต่อไป" at bounding box center [607, 350] width 33 height 14
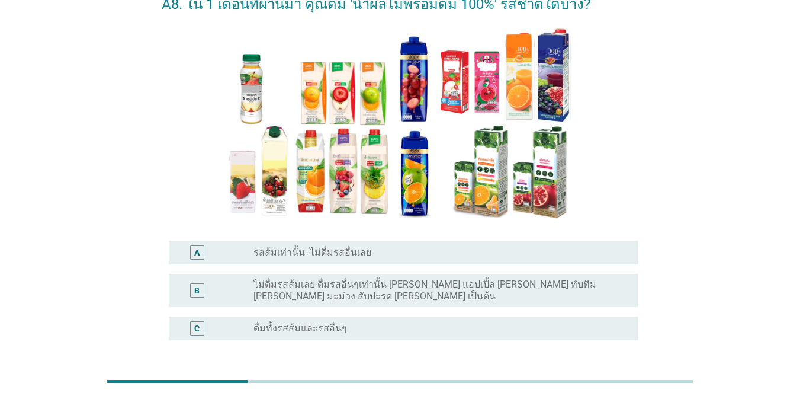
scroll to position [119, 0]
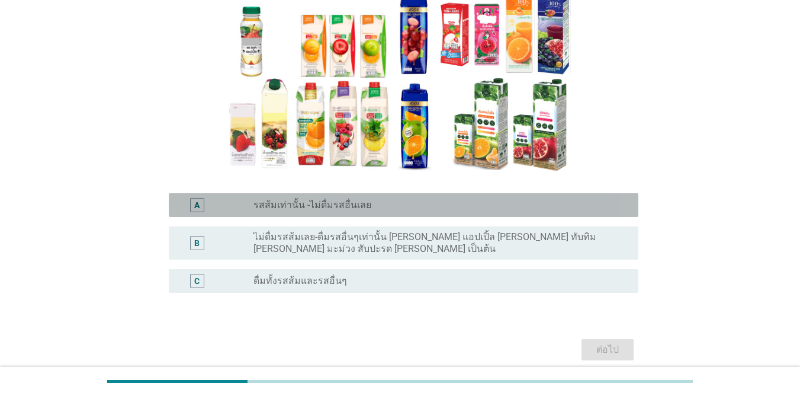
click at [302, 210] on label "รสส้มเท่านั้น -ไม่ดื่มรสอื่นเลย" at bounding box center [313, 205] width 118 height 12
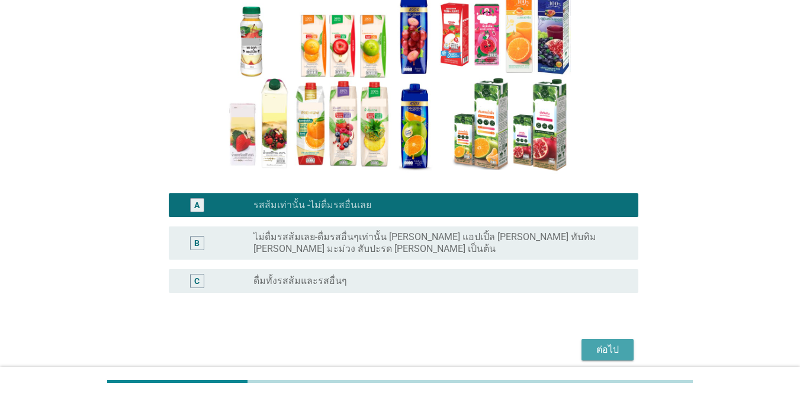
click at [624, 344] on div "ต่อไป" at bounding box center [607, 349] width 33 height 14
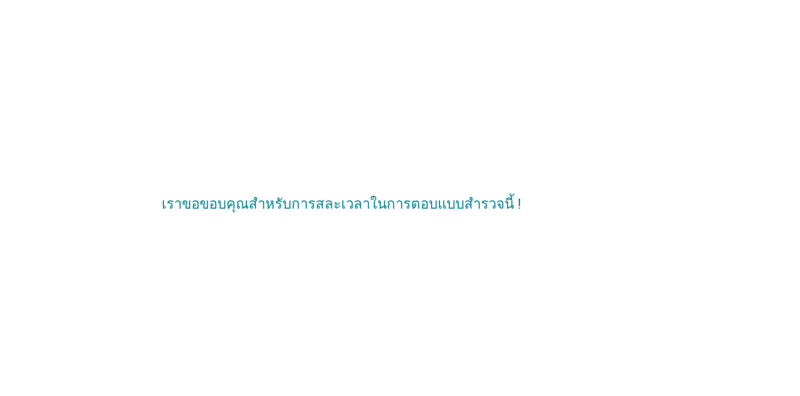
scroll to position [0, 0]
